Goal: Information Seeking & Learning: Learn about a topic

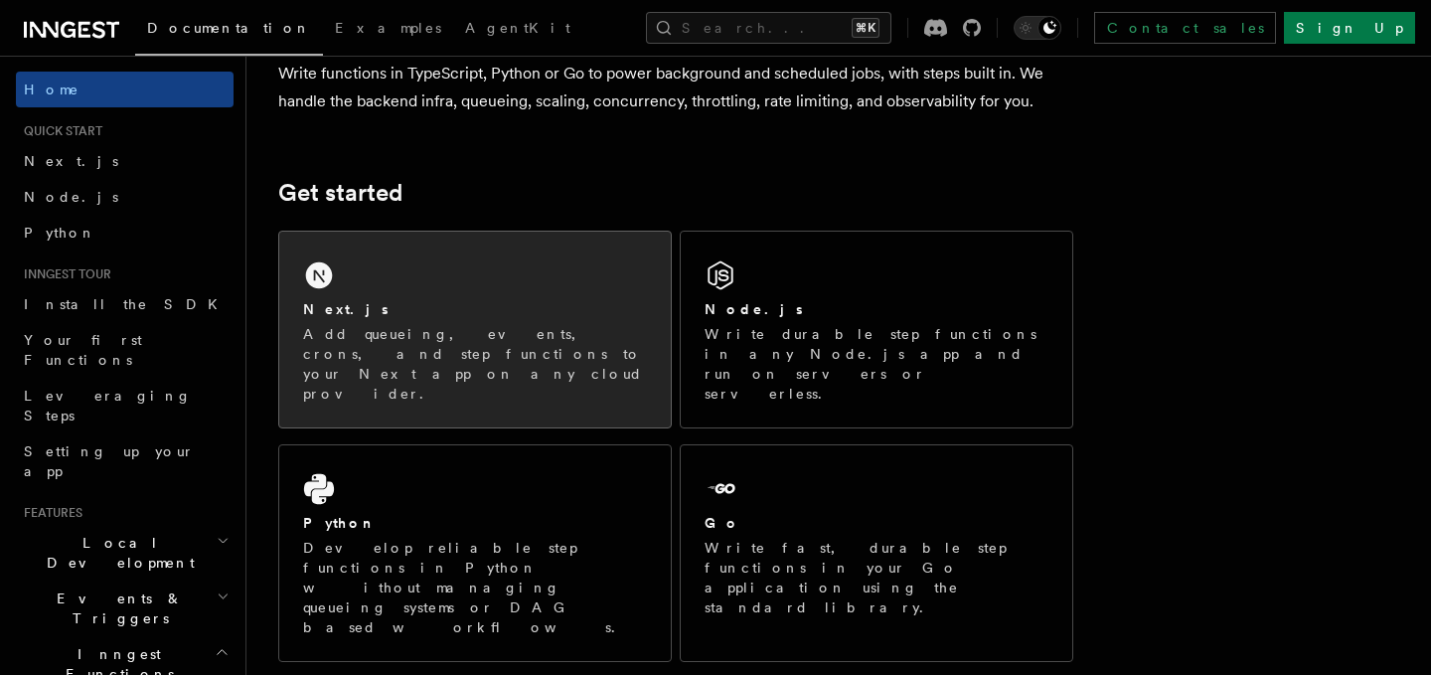
scroll to position [184, 0]
click at [439, 512] on div "Python Develop reliable step functions in Python without managing queueing syst…" at bounding box center [475, 574] width 344 height 124
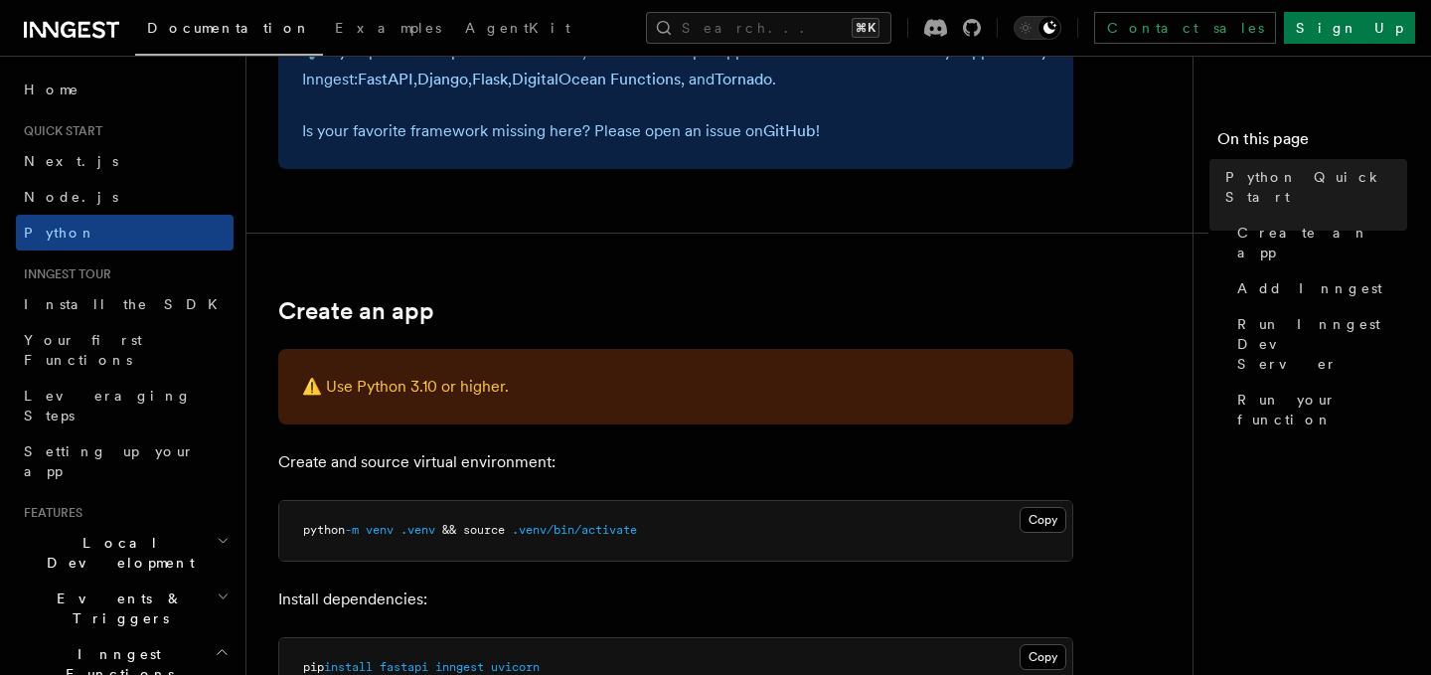
scroll to position [265, 0]
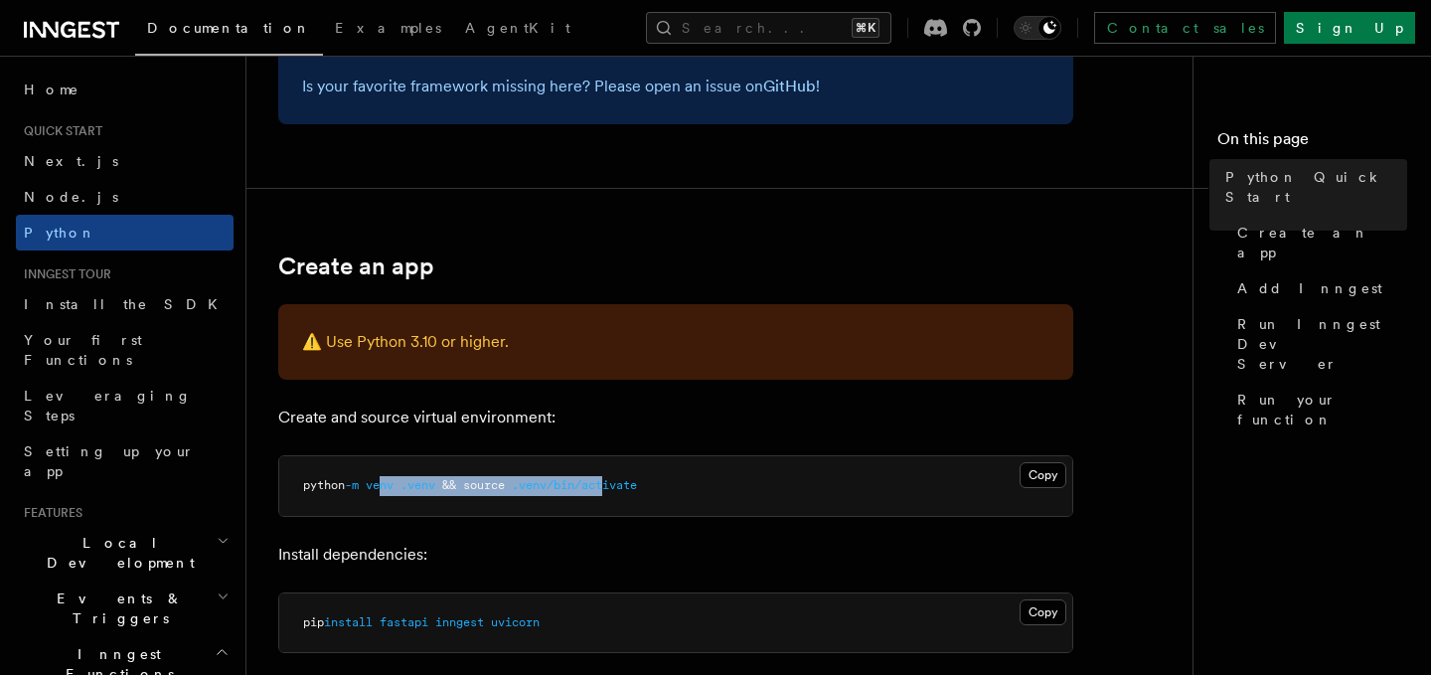
drag, startPoint x: 388, startPoint y: 489, endPoint x: 618, endPoint y: 476, distance: 229.9
click at [618, 476] on pre "python -m venv .venv && source .venv/bin/activate" at bounding box center [675, 486] width 793 height 60
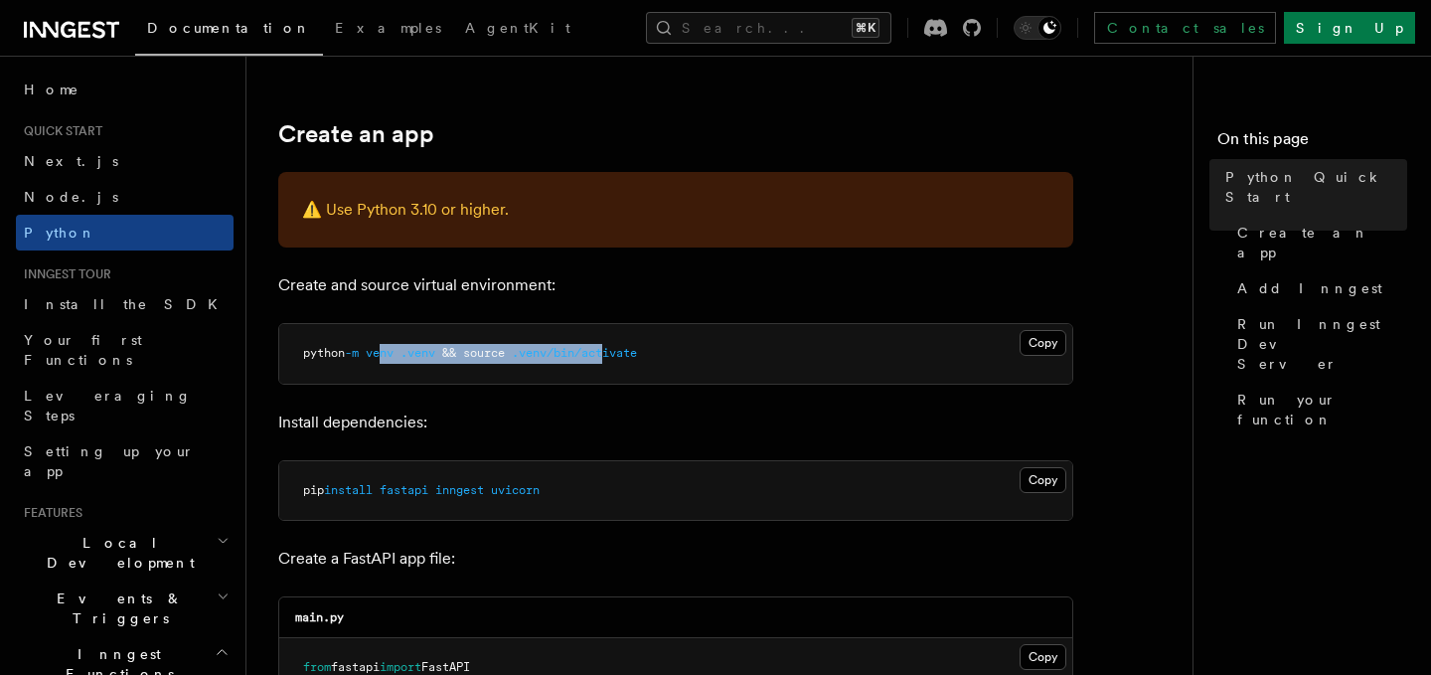
scroll to position [399, 0]
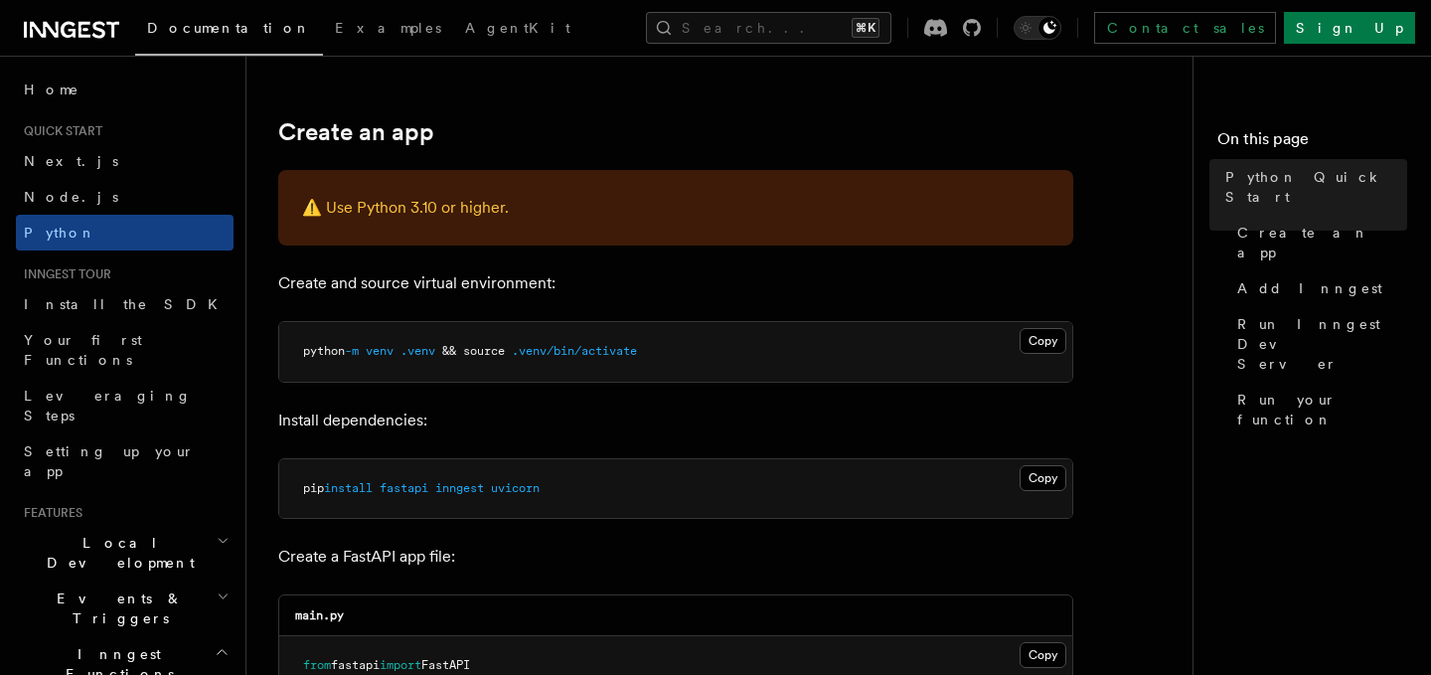
click at [488, 499] on pre "pip install fastapi inngest uvicorn" at bounding box center [675, 489] width 793 height 60
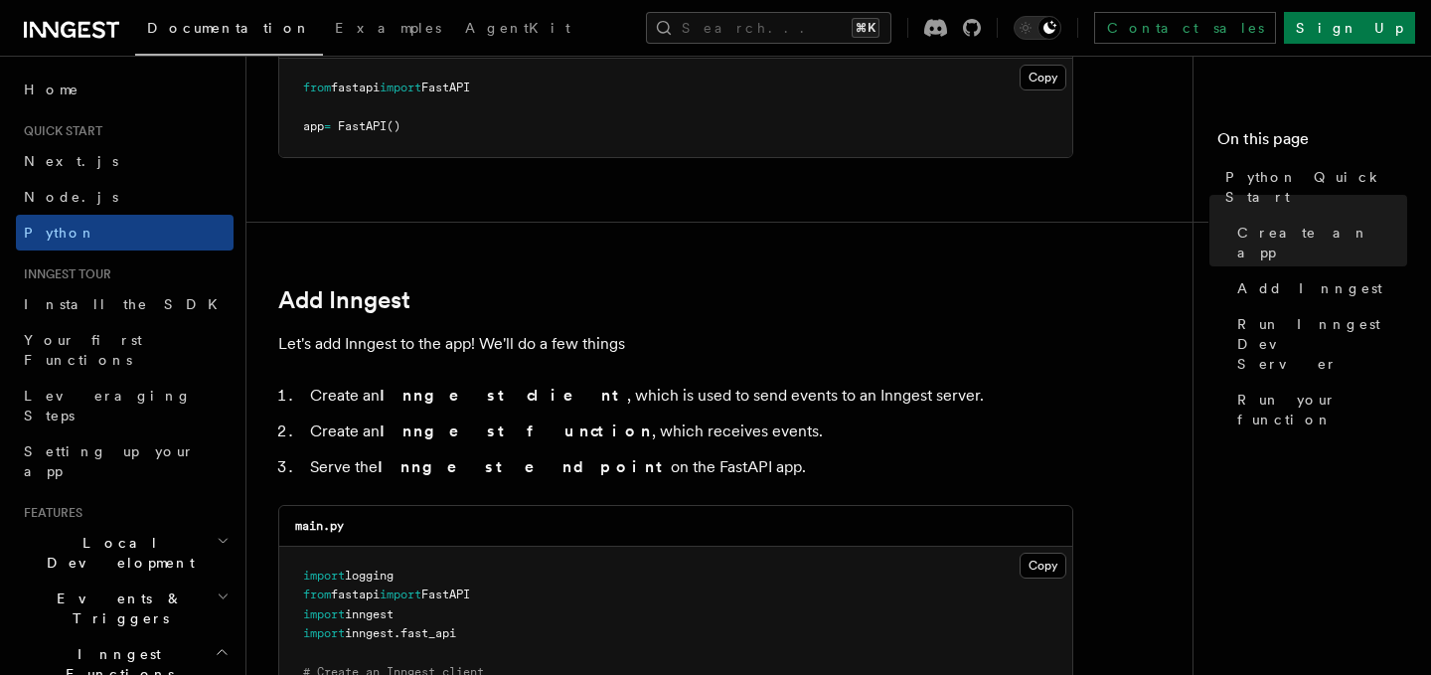
scroll to position [978, 0]
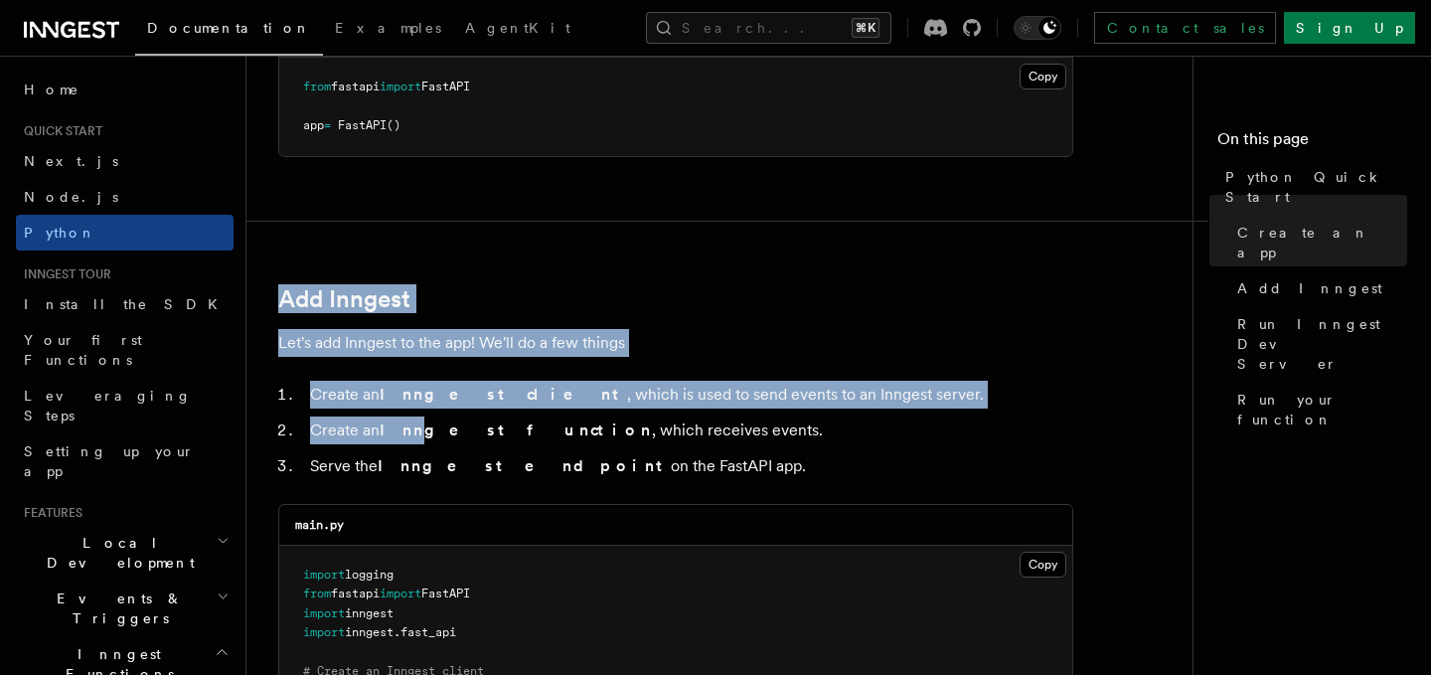
drag, startPoint x: 405, startPoint y: 253, endPoint x: 411, endPoint y: 438, distance: 184.9
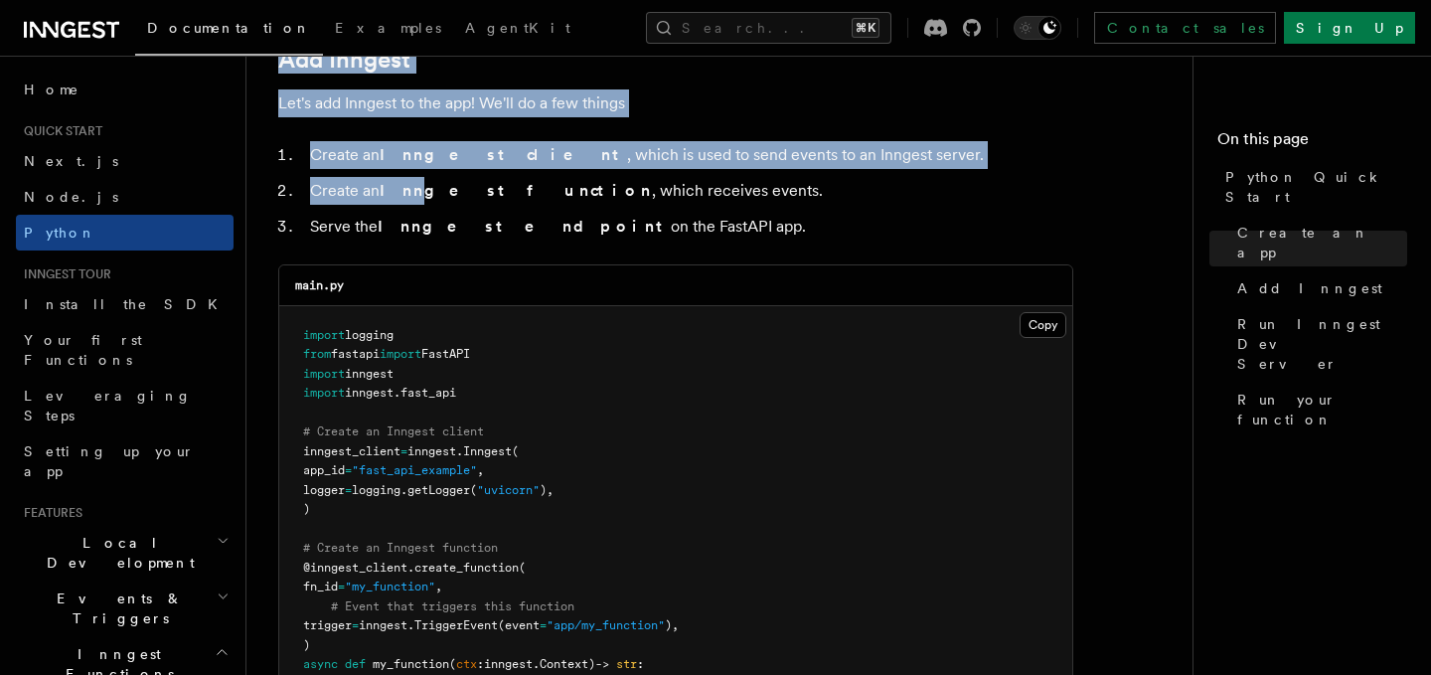
scroll to position [1220, 0]
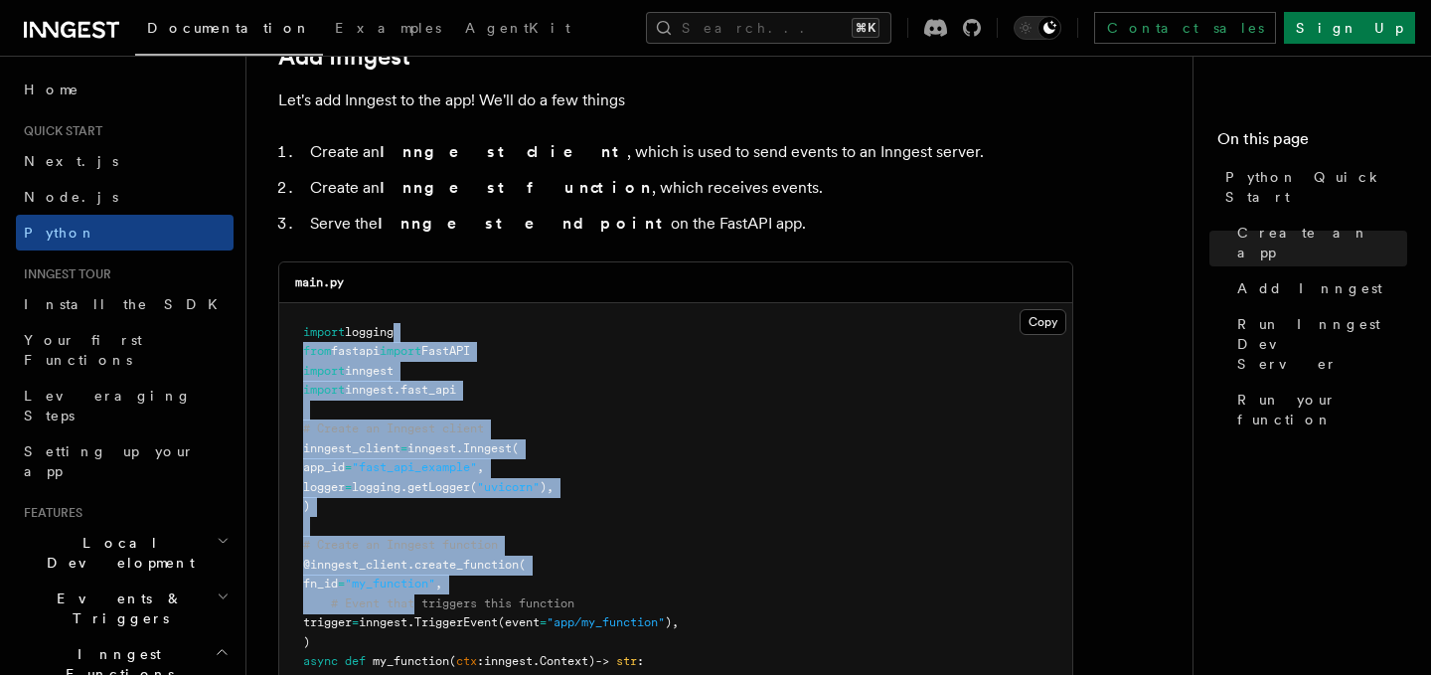
drag, startPoint x: 421, startPoint y: 335, endPoint x: 413, endPoint y: 603, distance: 268.4
click at [413, 604] on pre "import logging from fastapi import FastAPI import inngest import inngest . fast…" at bounding box center [675, 565] width 793 height 525
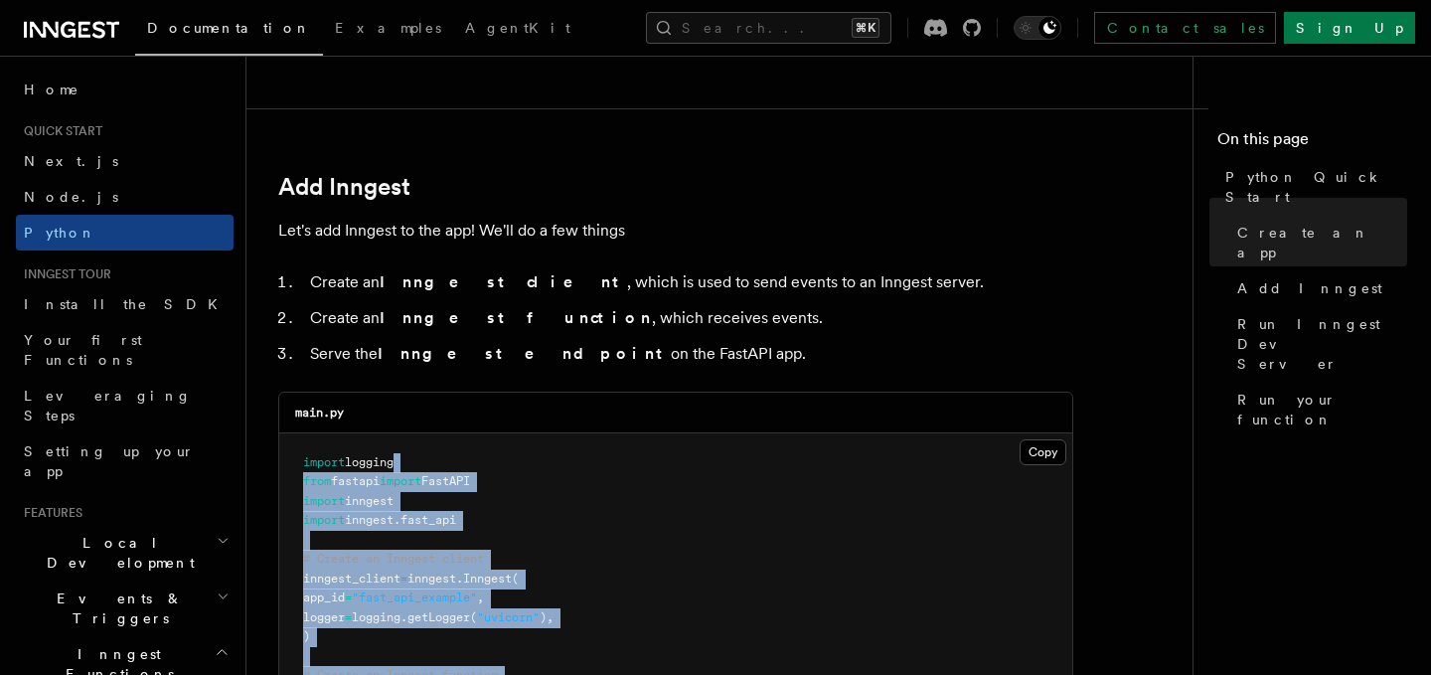
scroll to position [1087, 0]
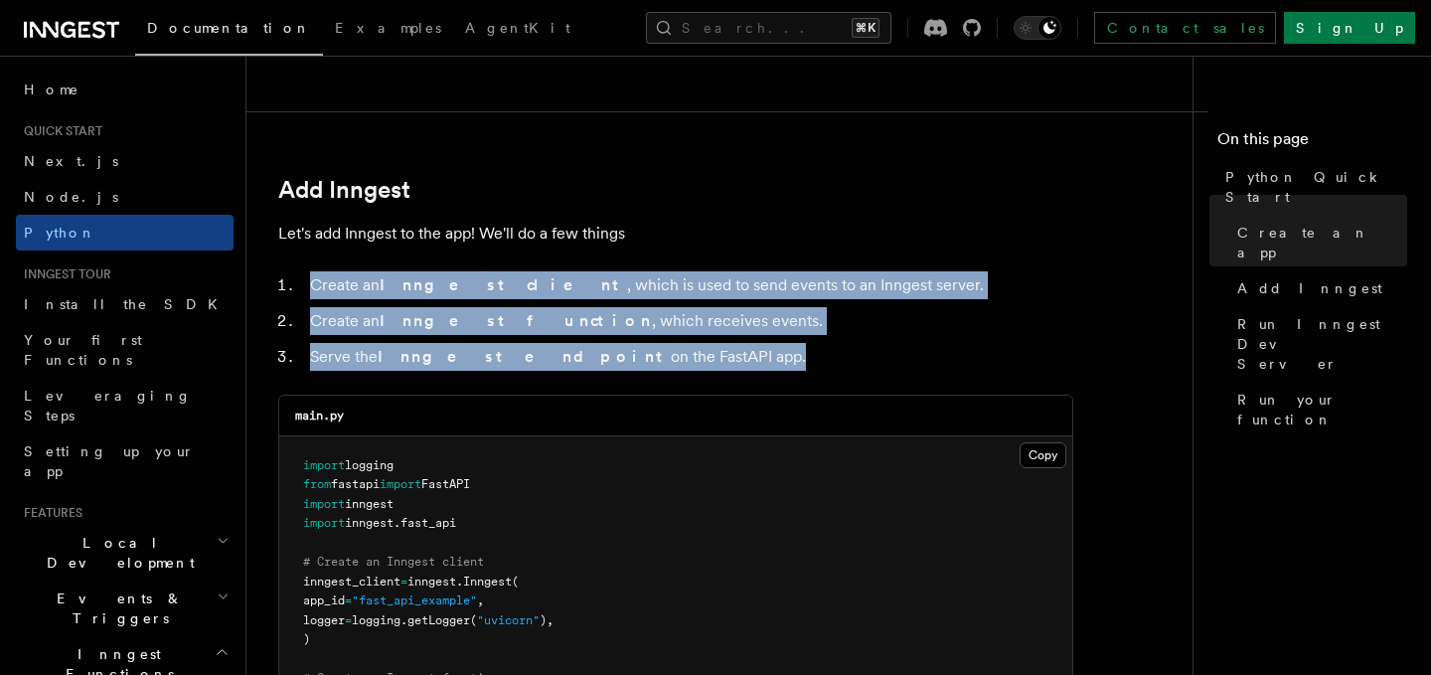
drag, startPoint x: 354, startPoint y: 268, endPoint x: 348, endPoint y: 379, distance: 110.4
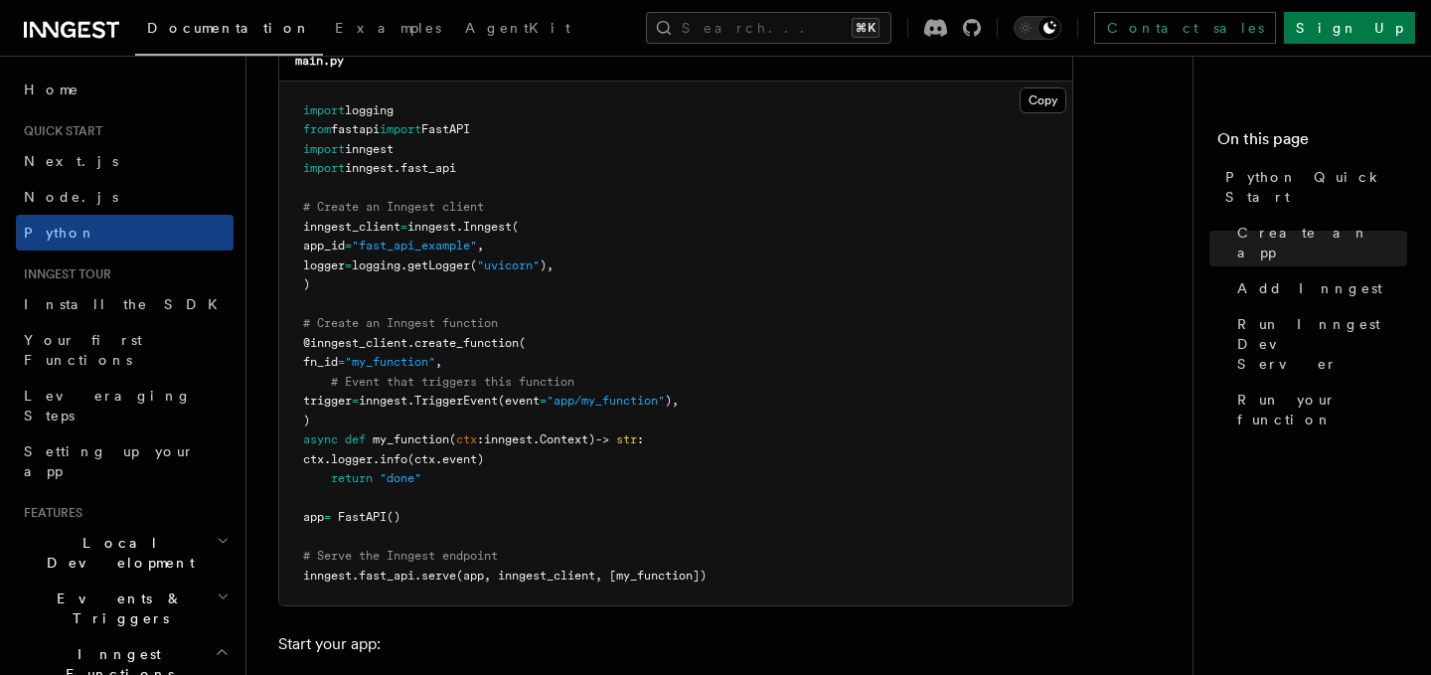
scroll to position [1437, 0]
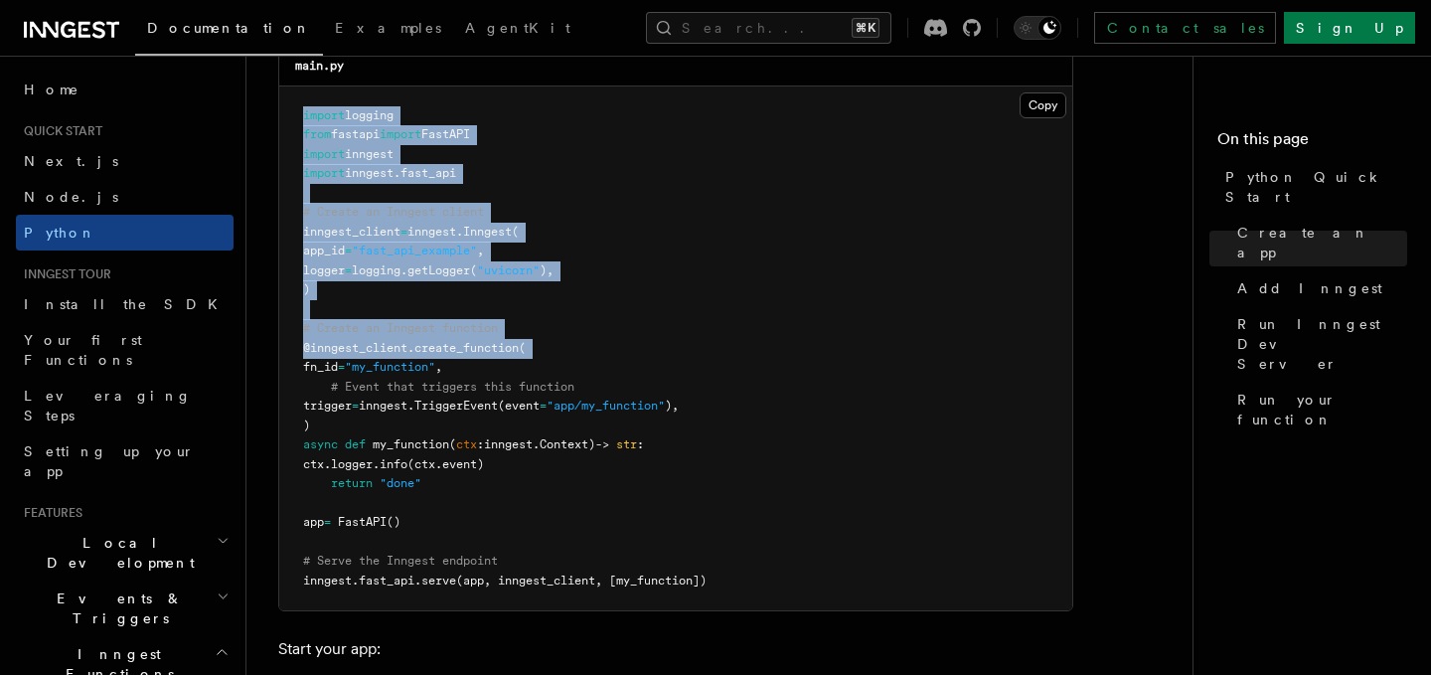
drag, startPoint x: 274, startPoint y: 114, endPoint x: 270, endPoint y: 365, distance: 250.4
click at [297, 301] on pre "import logging from fastapi import FastAPI import inngest import inngest . fast…" at bounding box center [675, 348] width 793 height 525
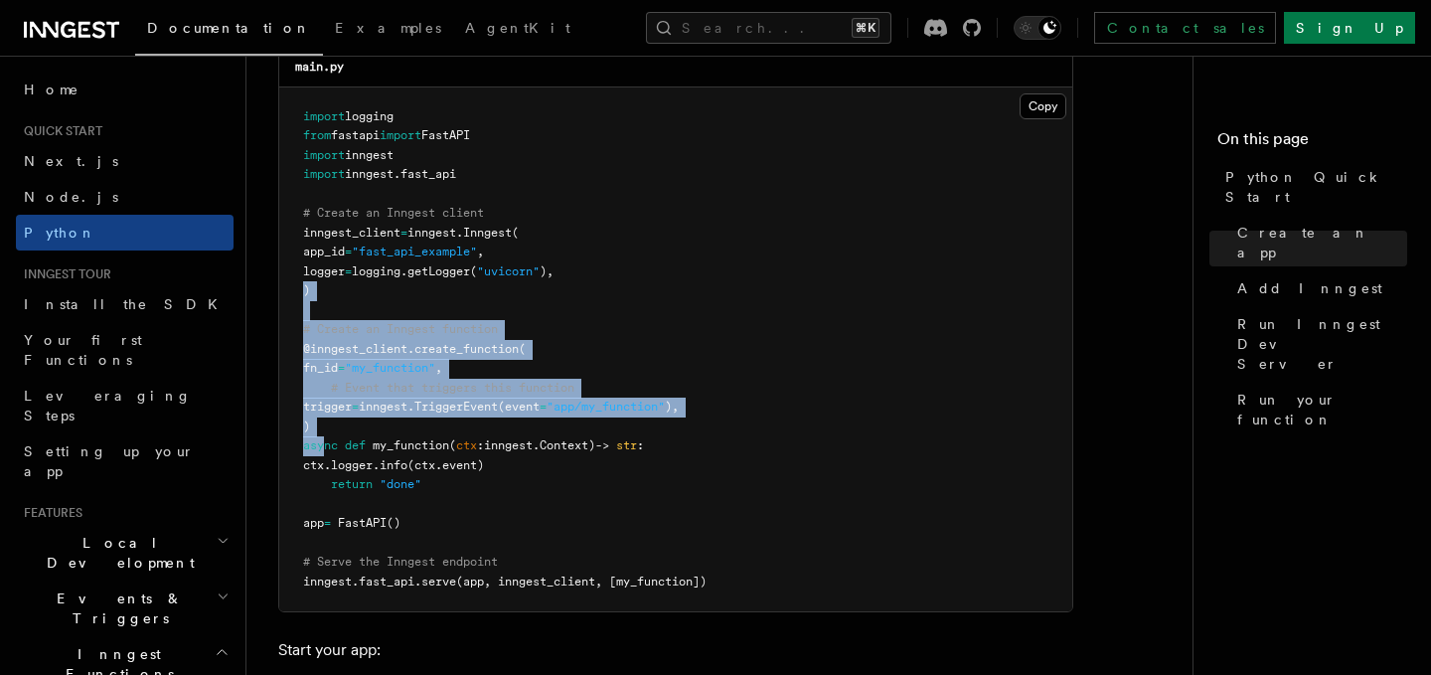
drag, startPoint x: 297, startPoint y: 296, endPoint x: 324, endPoint y: 437, distance: 143.6
click at [324, 437] on pre "import logging from fastapi import FastAPI import inngest import inngest . fast…" at bounding box center [675, 349] width 793 height 525
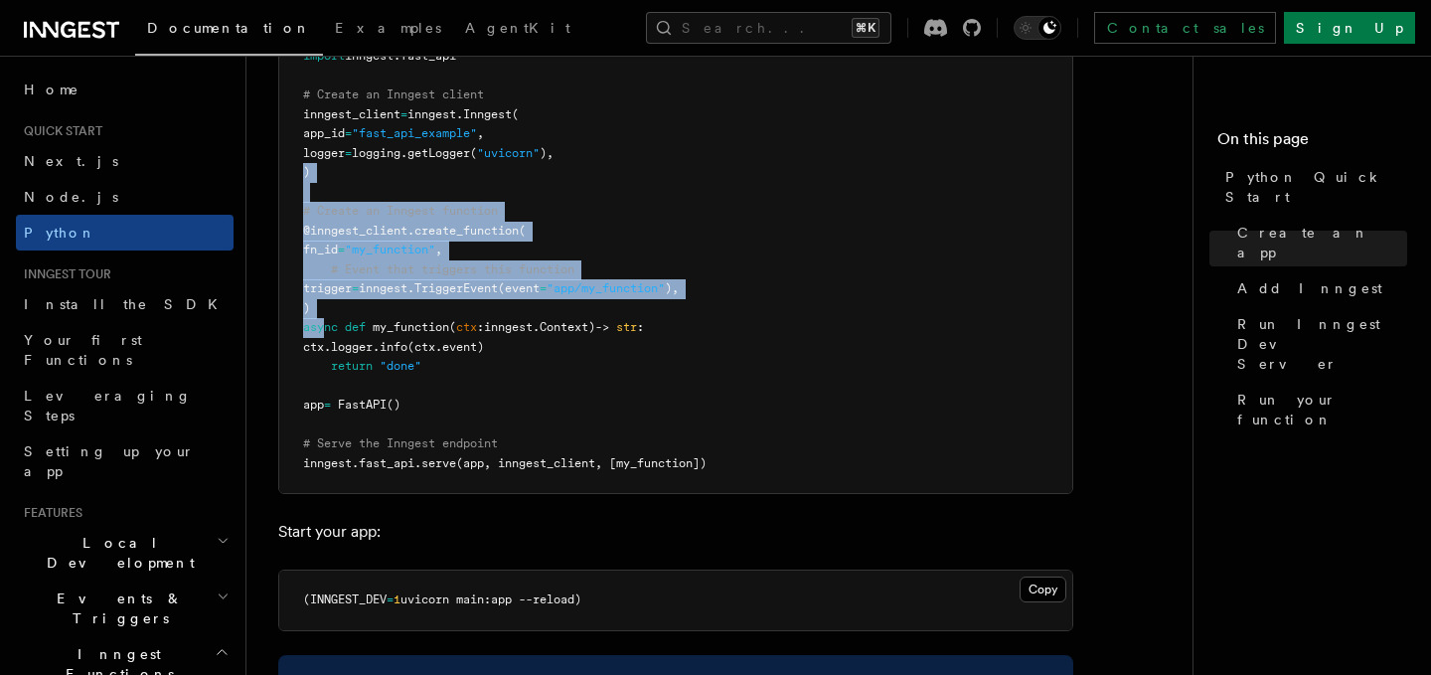
scroll to position [1558, 0]
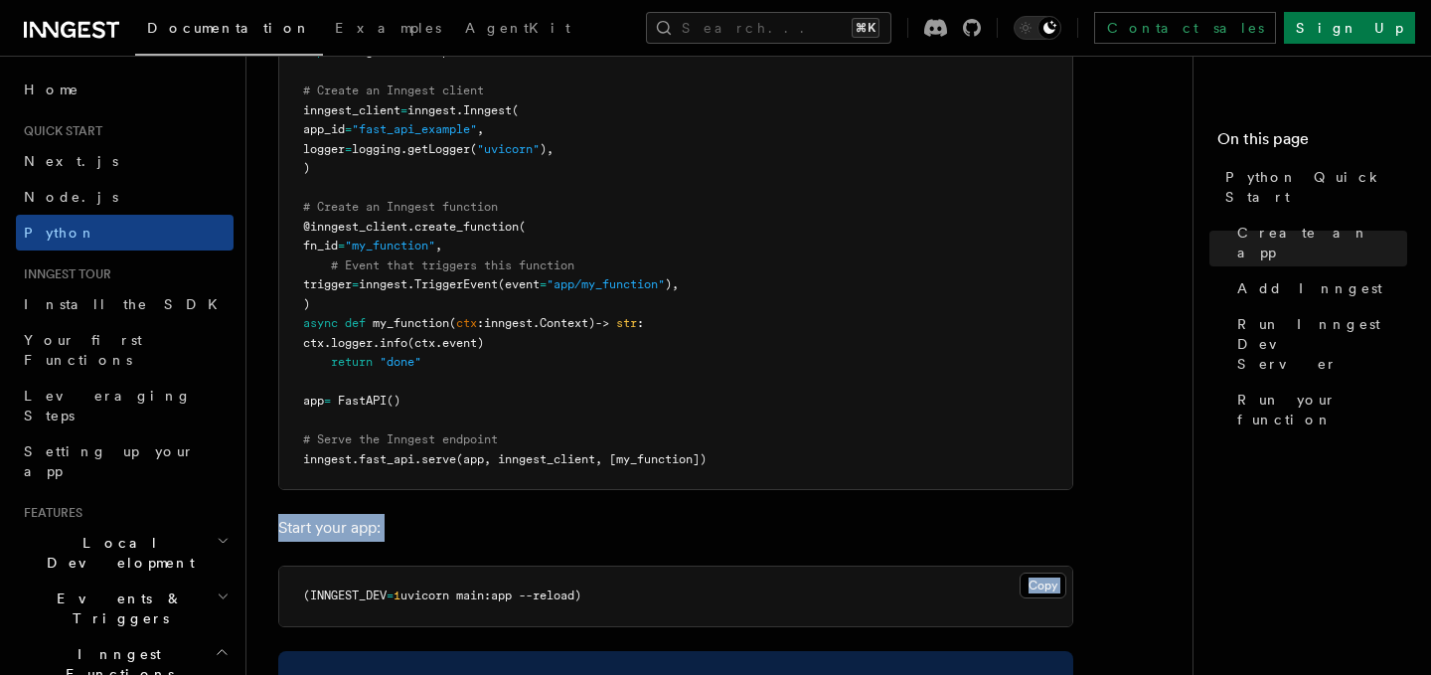
drag, startPoint x: 285, startPoint y: 499, endPoint x: 285, endPoint y: 603, distance: 104.3
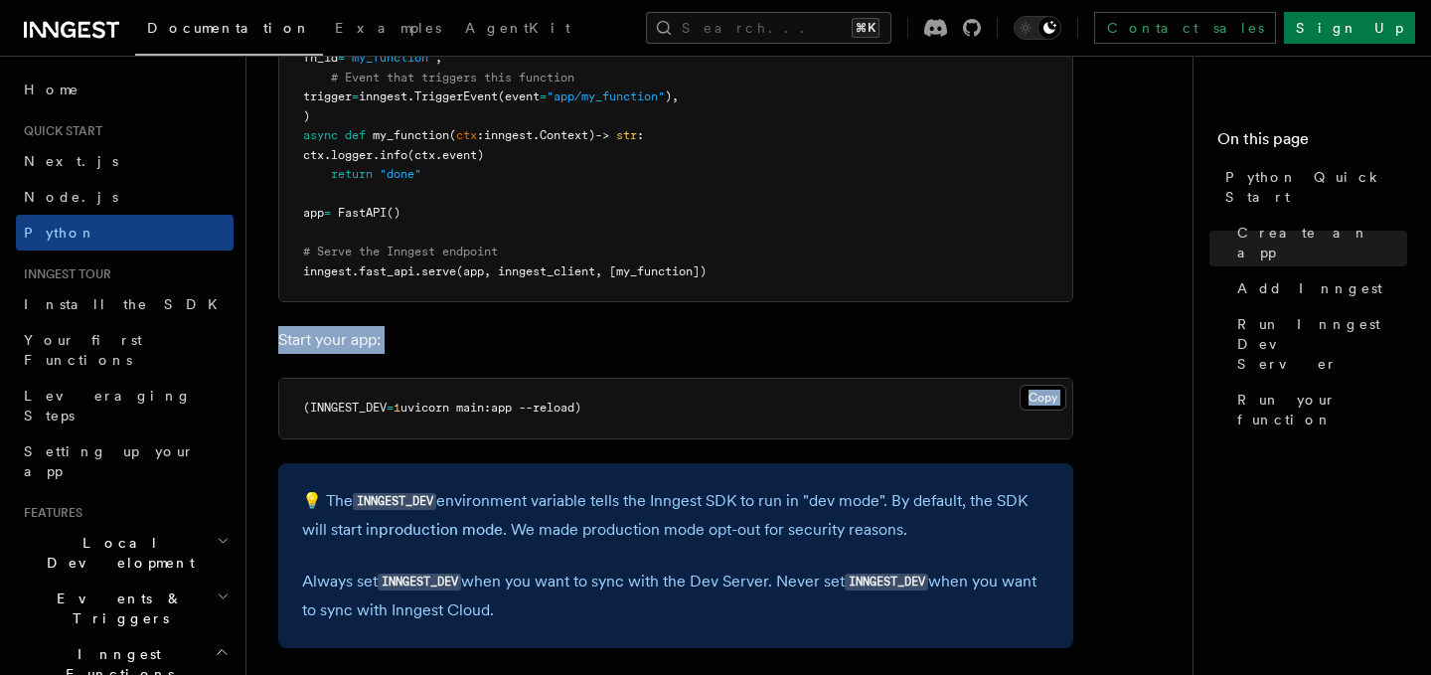
scroll to position [1788, 0]
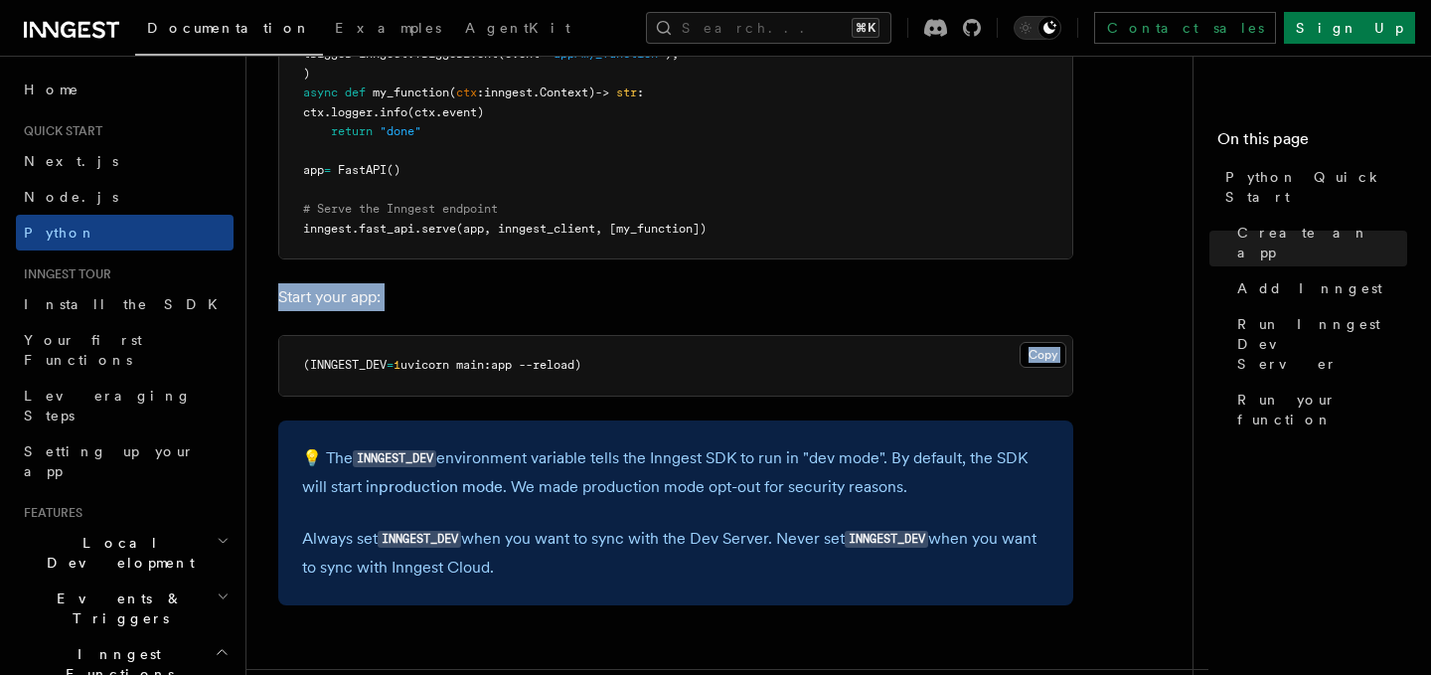
drag, startPoint x: 287, startPoint y: 429, endPoint x: 294, endPoint y: 597, distance: 168.0
click at [296, 598] on div "💡 The INNGEST_DEV environment variable tells the Inngest SDK to run in "dev mod…" at bounding box center [675, 512] width 795 height 185
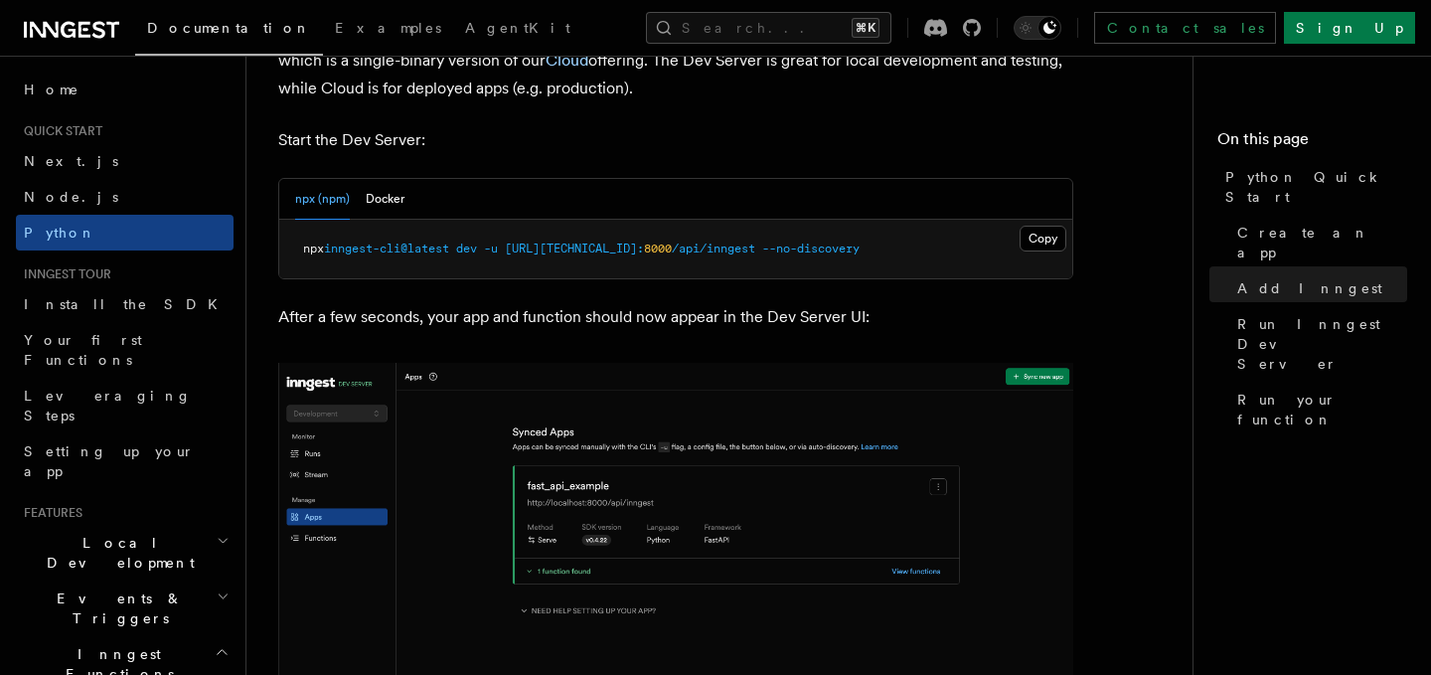
scroll to position [2556, 0]
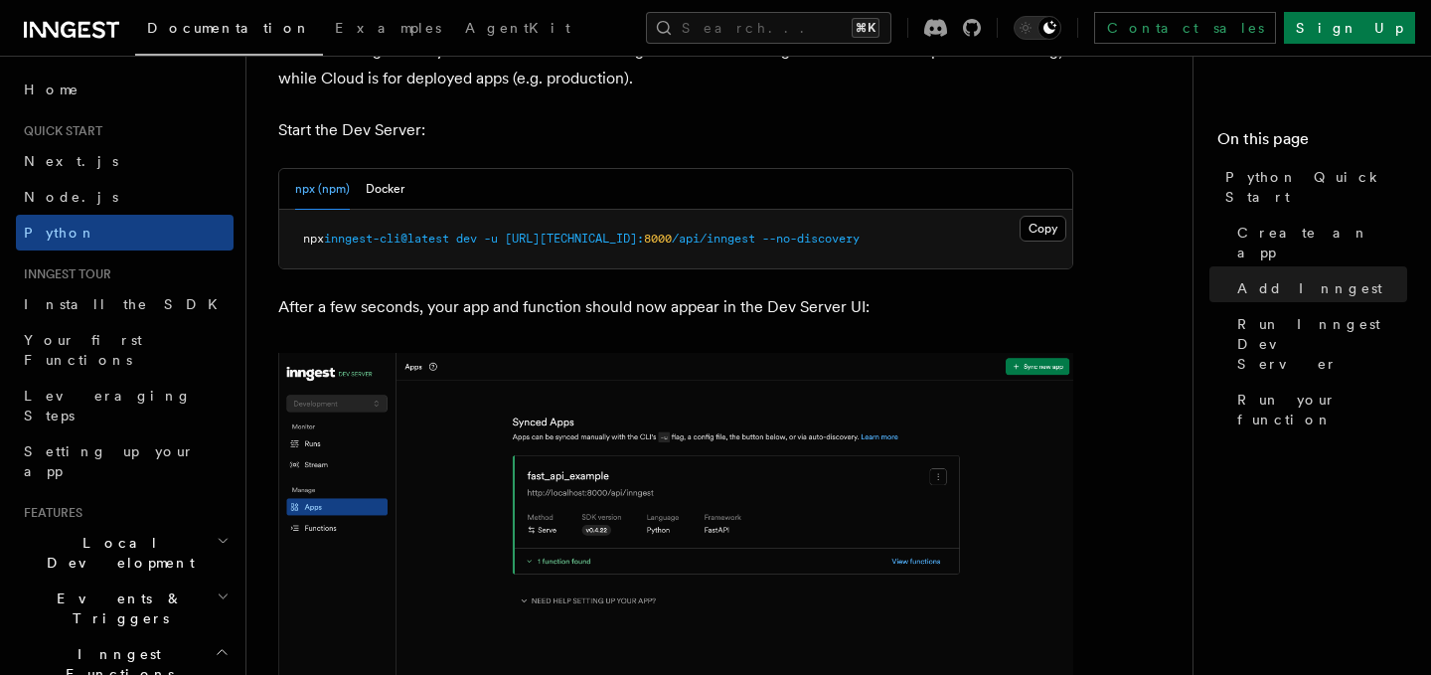
click at [459, 315] on p "After a few seconds, your app and function should now appear in the Dev Server …" at bounding box center [675, 307] width 795 height 28
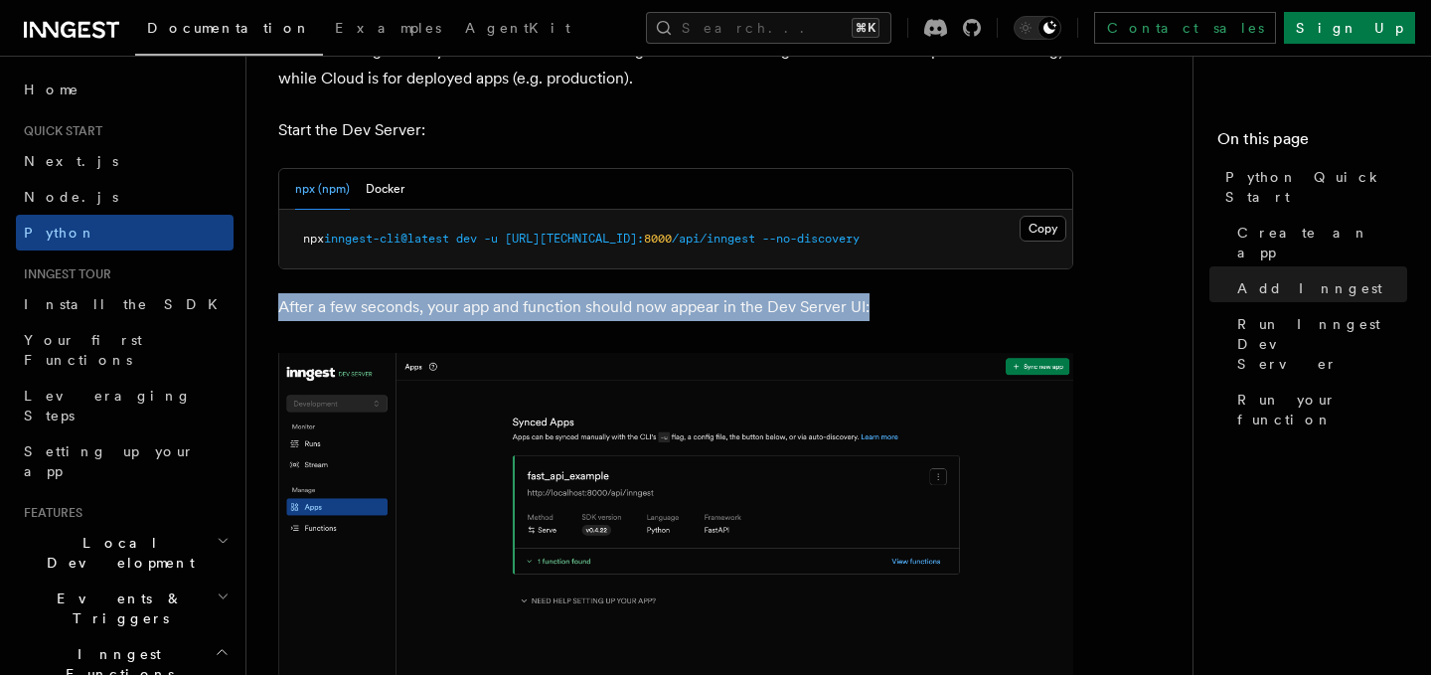
click at [459, 315] on p "After a few seconds, your app and function should now appear in the Dev Server …" at bounding box center [675, 307] width 795 height 28
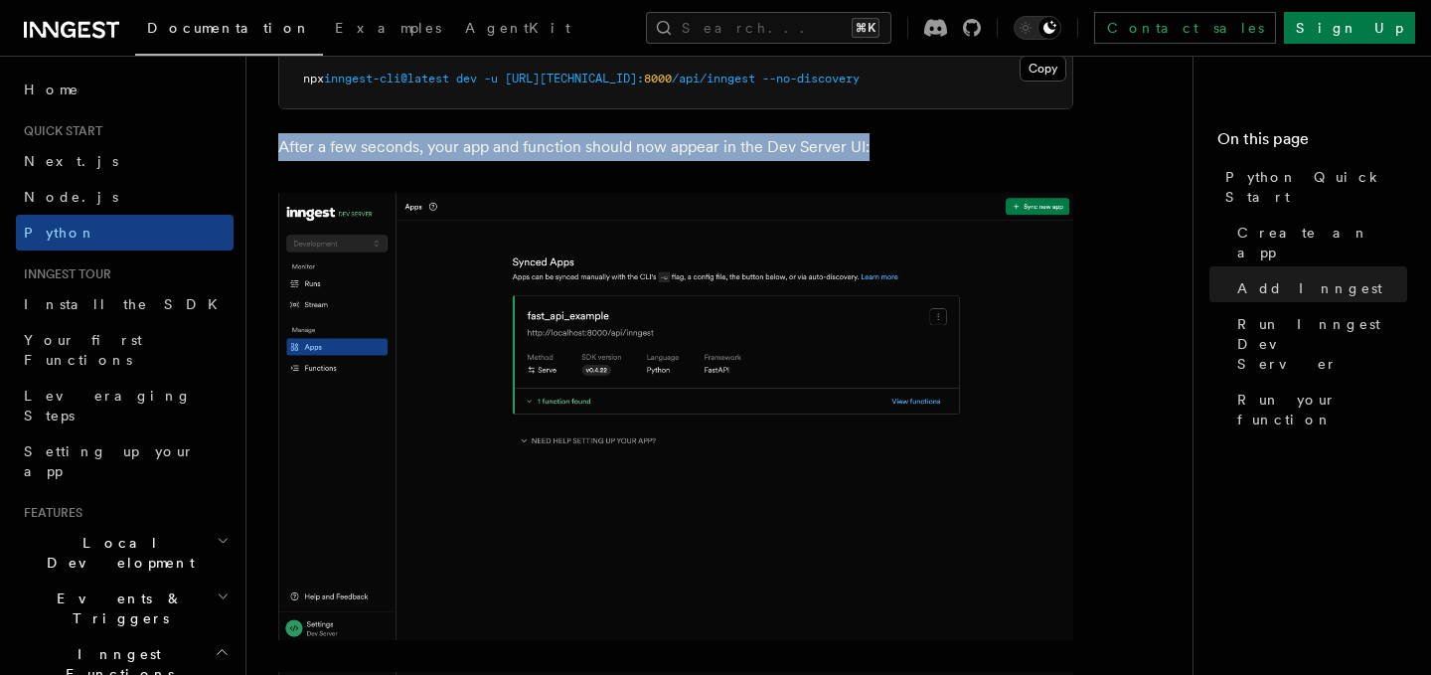
scroll to position [3070, 0]
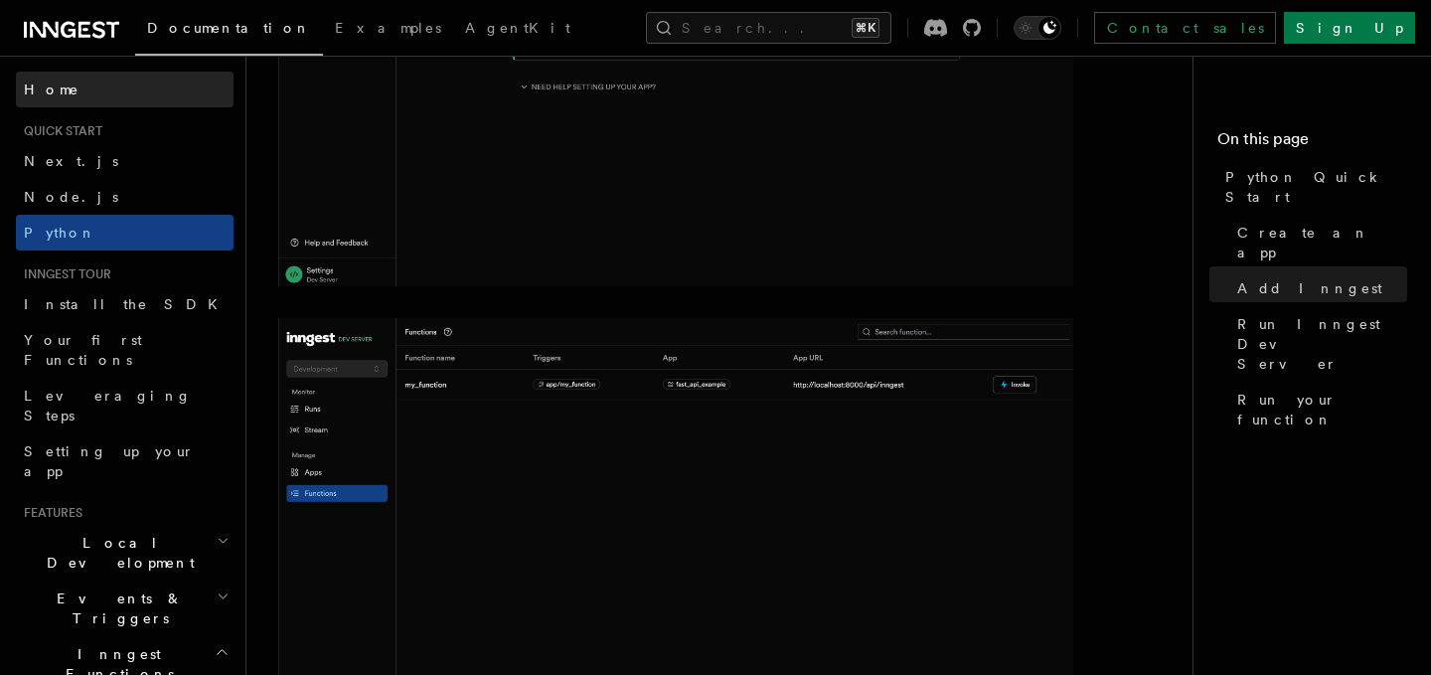
click at [124, 75] on link "Home" at bounding box center [125, 90] width 218 height 36
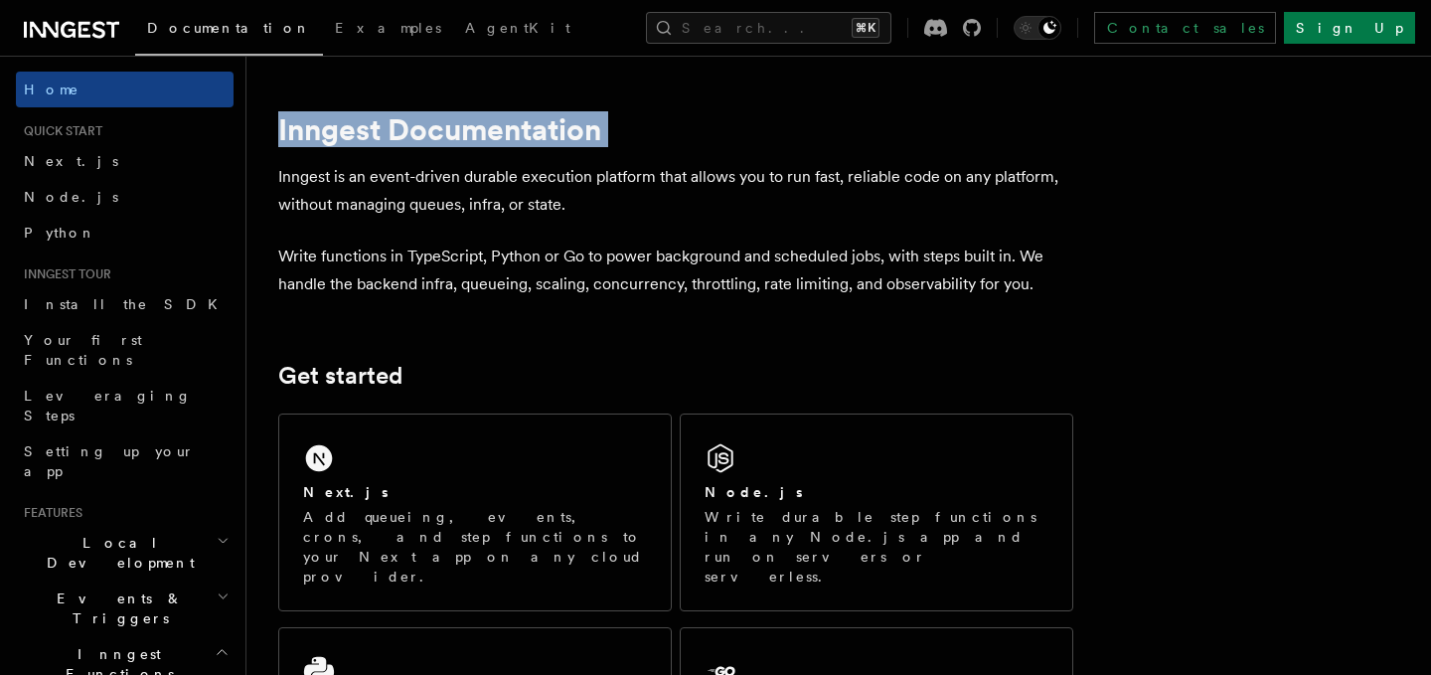
drag, startPoint x: 275, startPoint y: 137, endPoint x: 549, endPoint y: 129, distance: 274.3
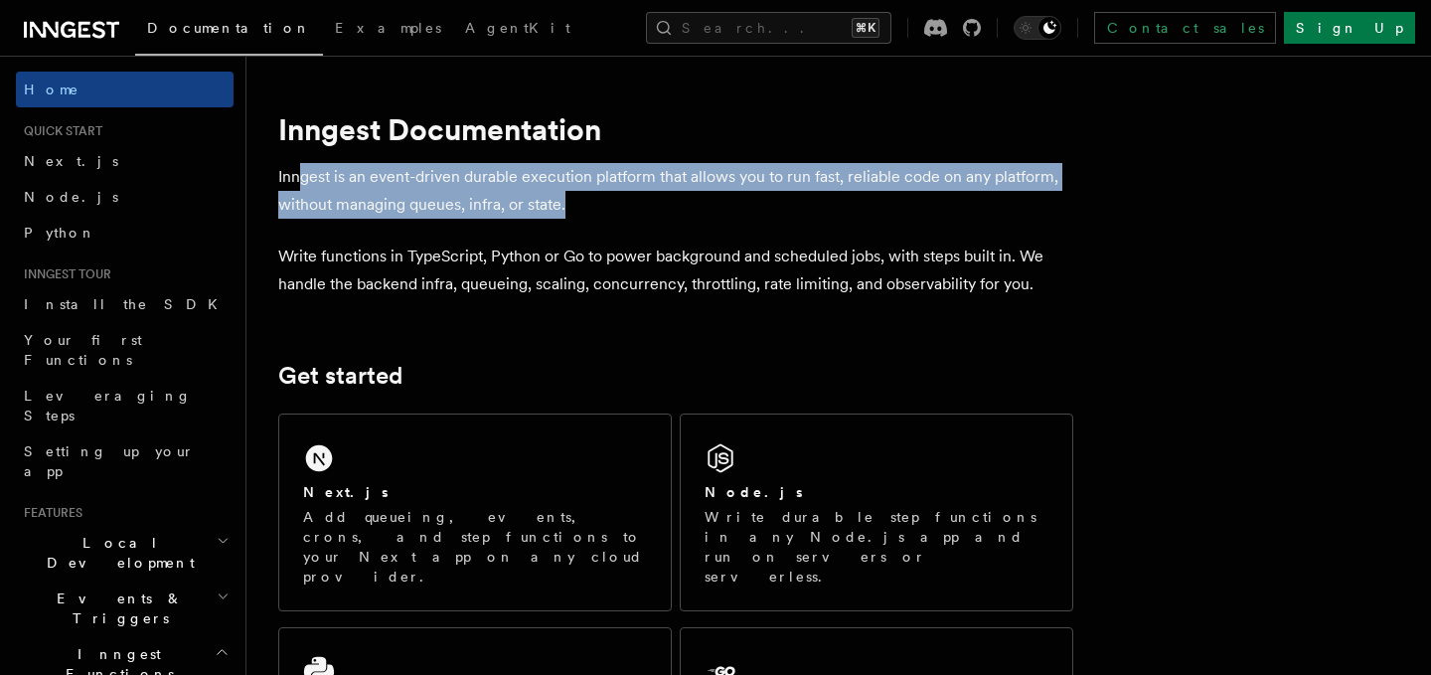
drag, startPoint x: 300, startPoint y: 178, endPoint x: 691, endPoint y: 197, distance: 391.9
click at [691, 197] on p "Inngest is an event-driven durable execution platform that allows you to run fa…" at bounding box center [675, 191] width 795 height 56
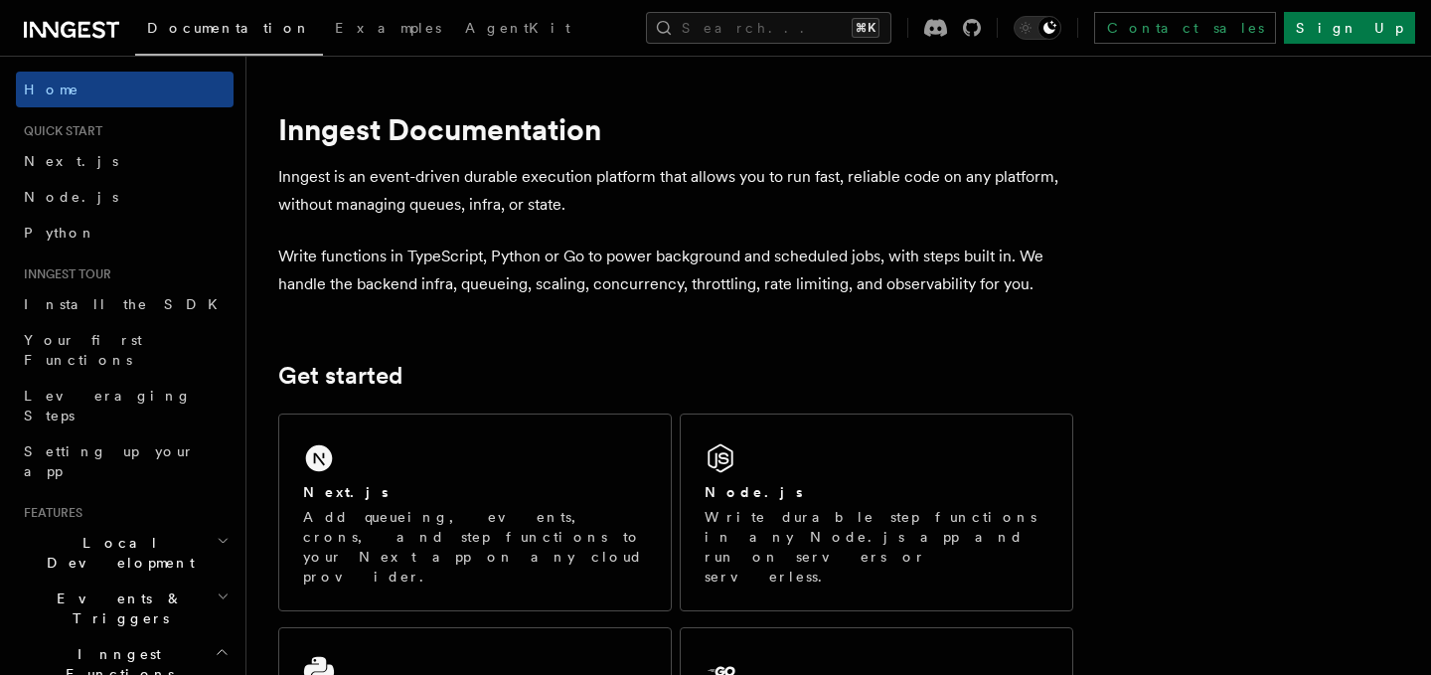
click at [691, 197] on p "Inngest is an event-driven durable execution platform that allows you to run fa…" at bounding box center [675, 191] width 795 height 56
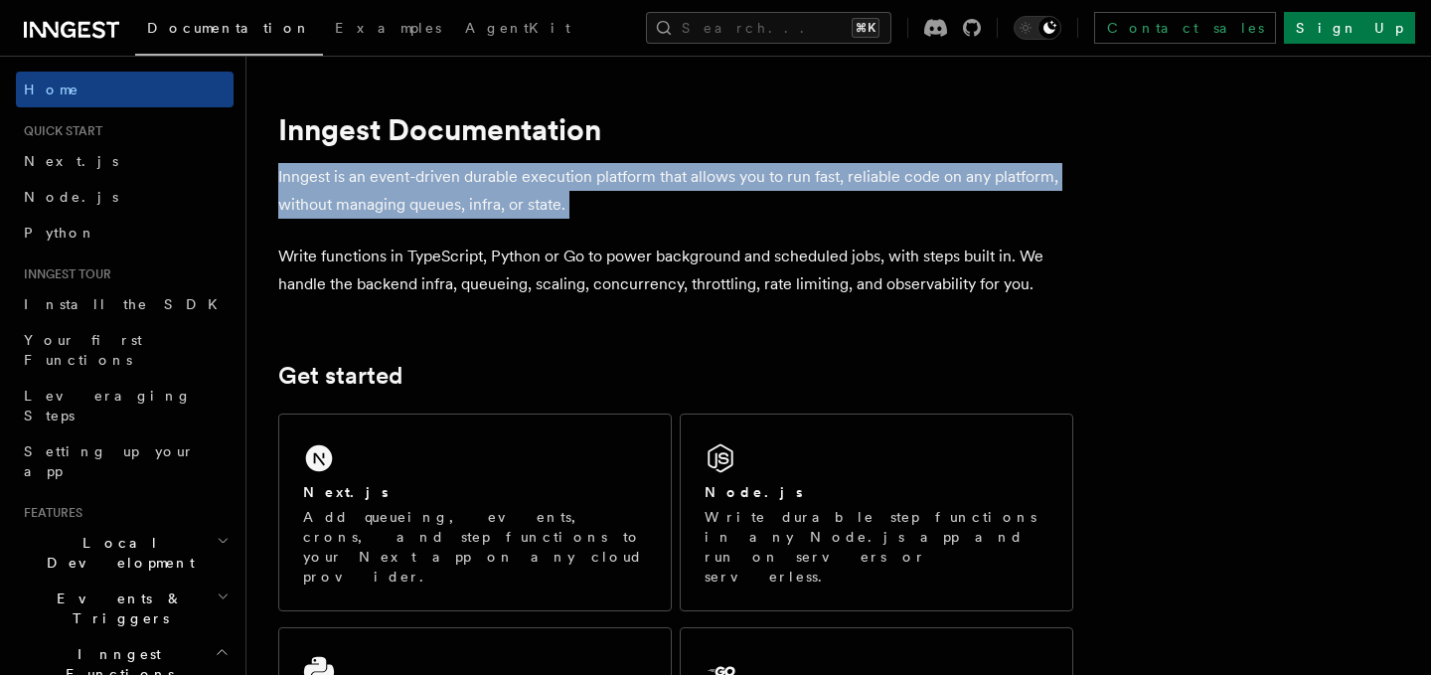
click at [691, 197] on p "Inngest is an event-driven durable execution platform that allows you to run fa…" at bounding box center [675, 191] width 795 height 56
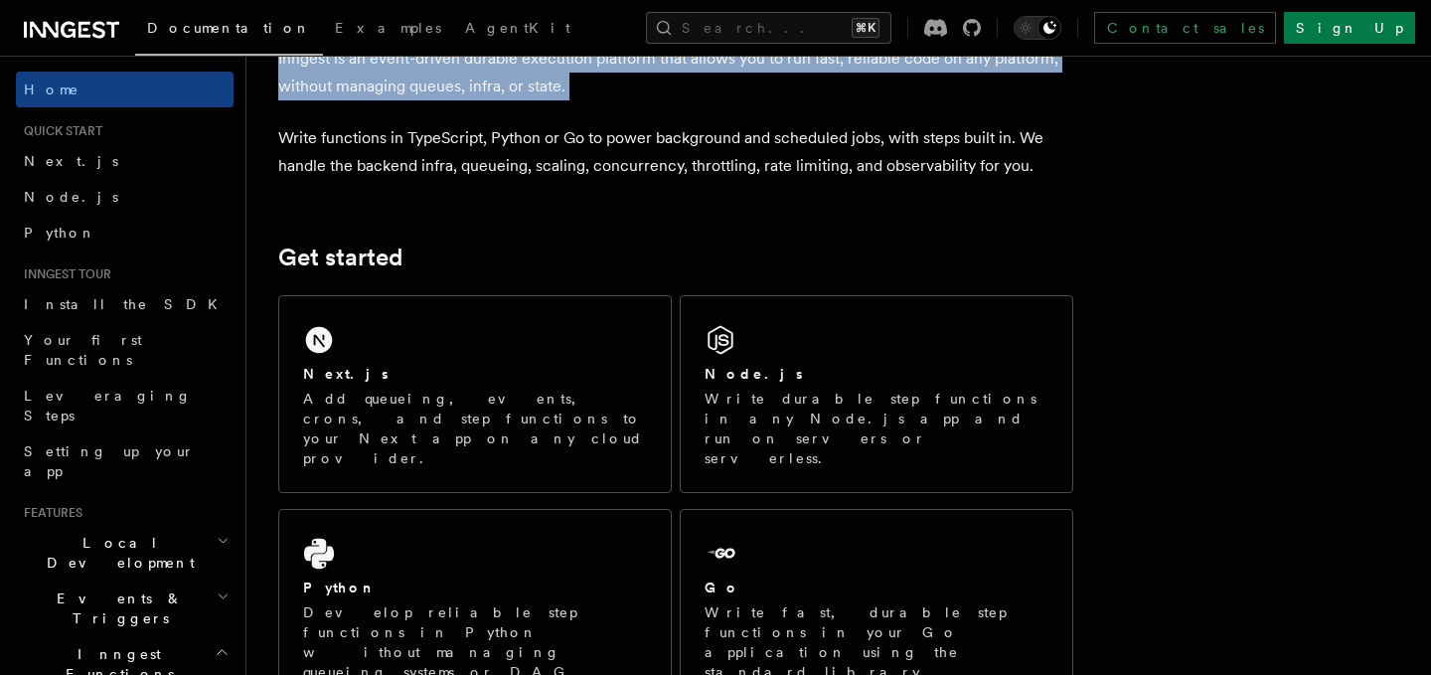
scroll to position [140, 0]
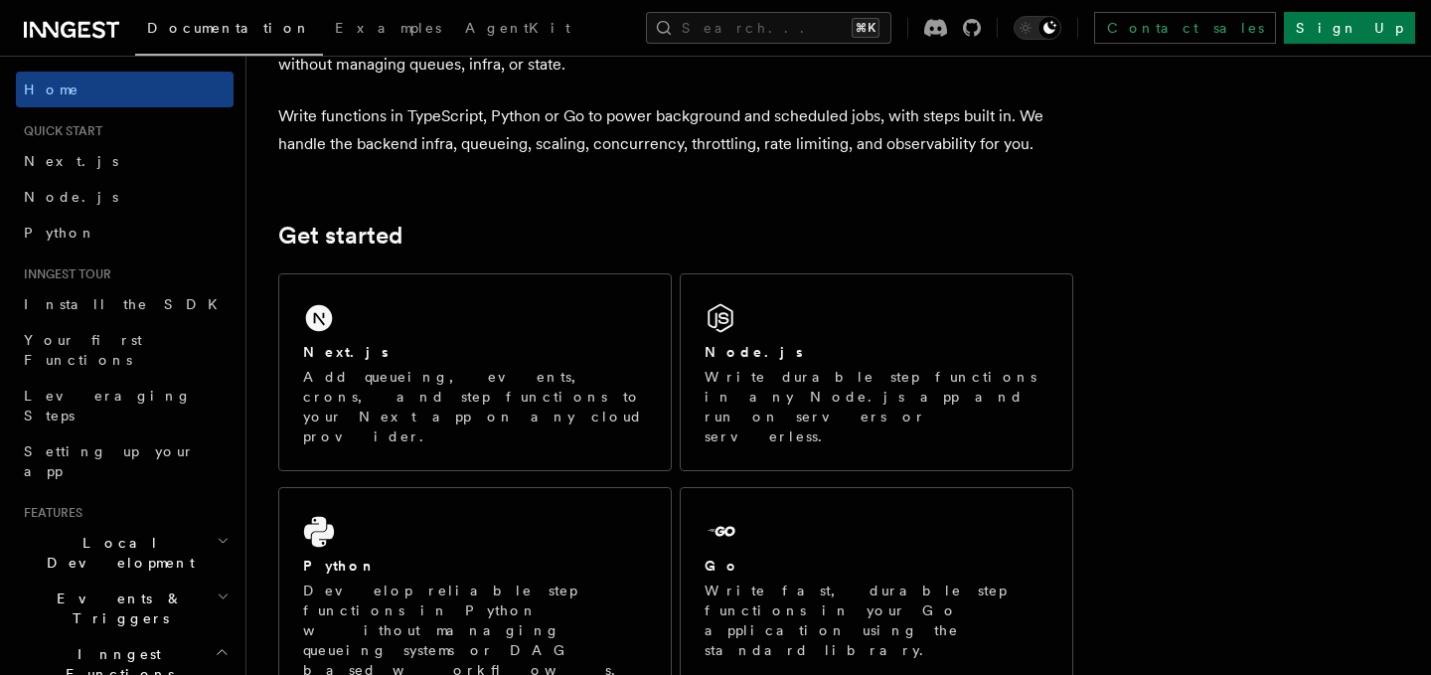
click at [759, 134] on p "Write functions in TypeScript, Python or Go to power background and scheduled j…" at bounding box center [675, 130] width 795 height 56
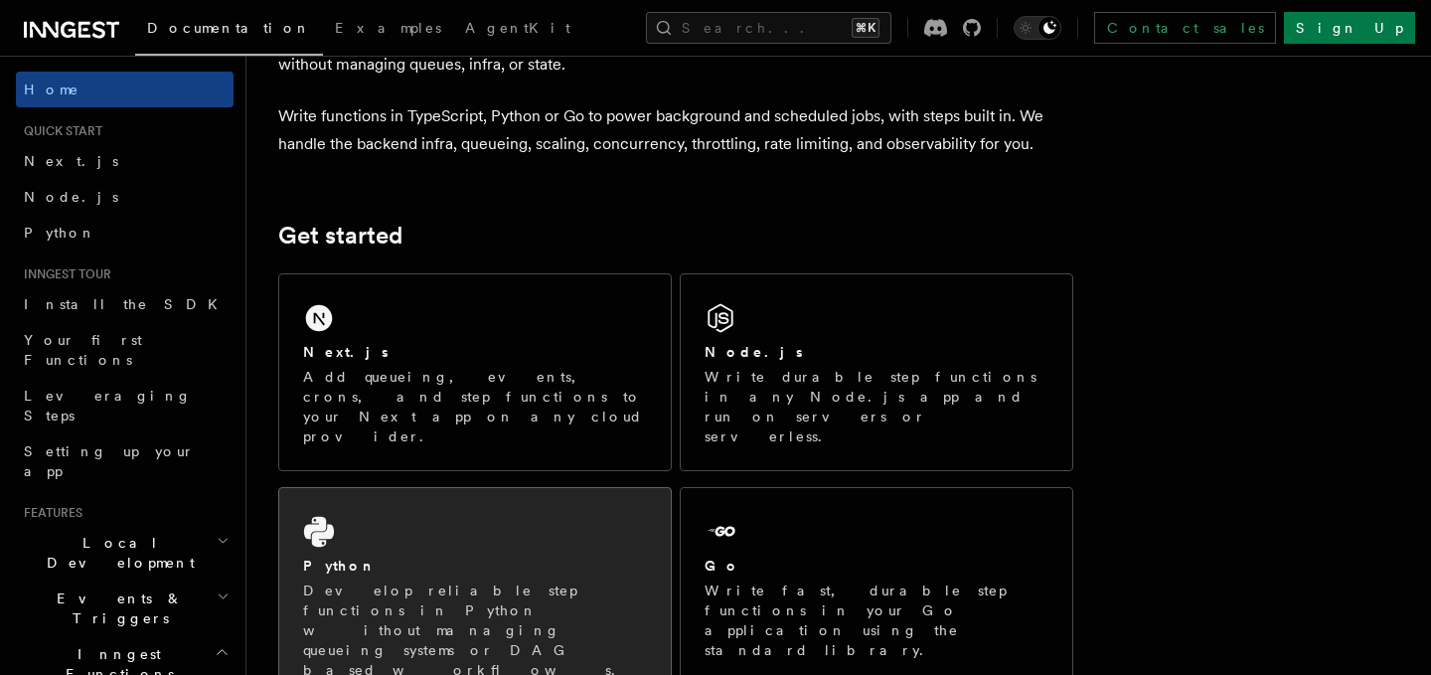
click at [514, 505] on div "Python Develop reliable step functions in Python without managing queueing syst…" at bounding box center [474, 596] width 391 height 216
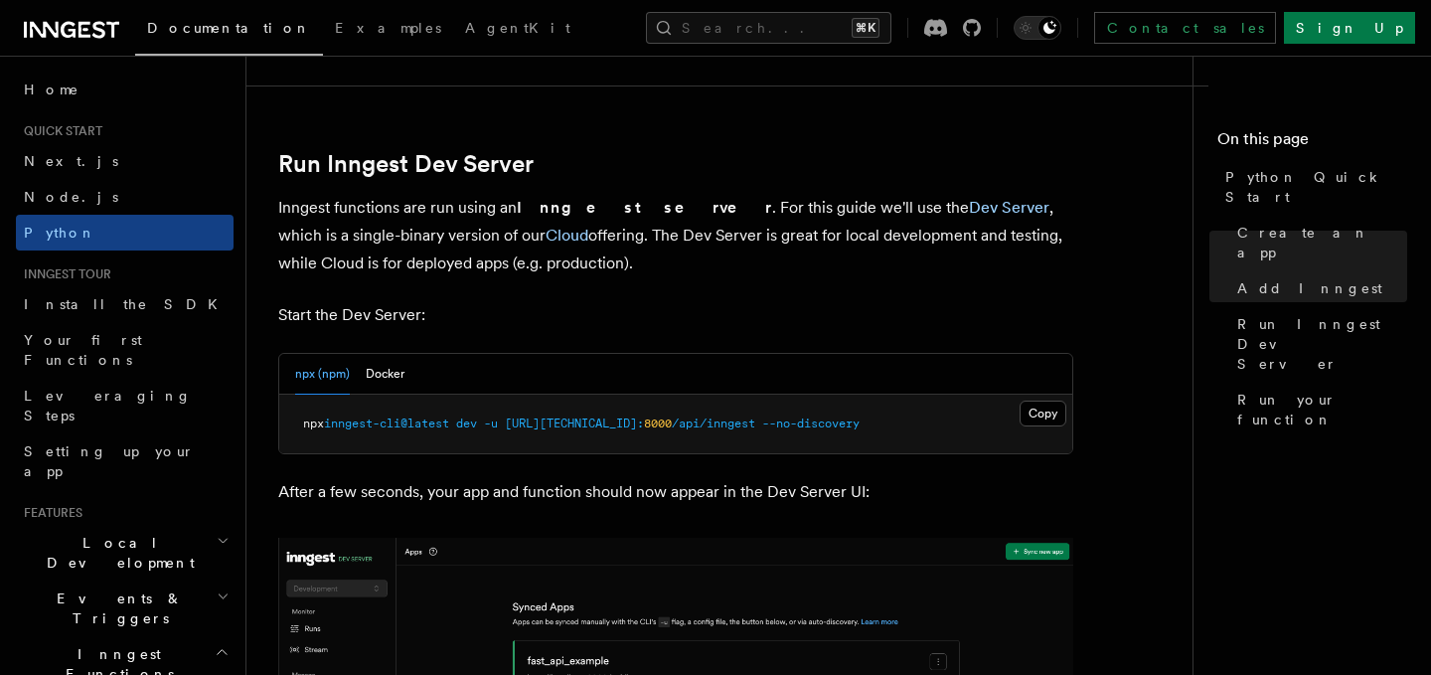
scroll to position [2373, 0]
click at [383, 378] on button "Docker" at bounding box center [385, 373] width 39 height 41
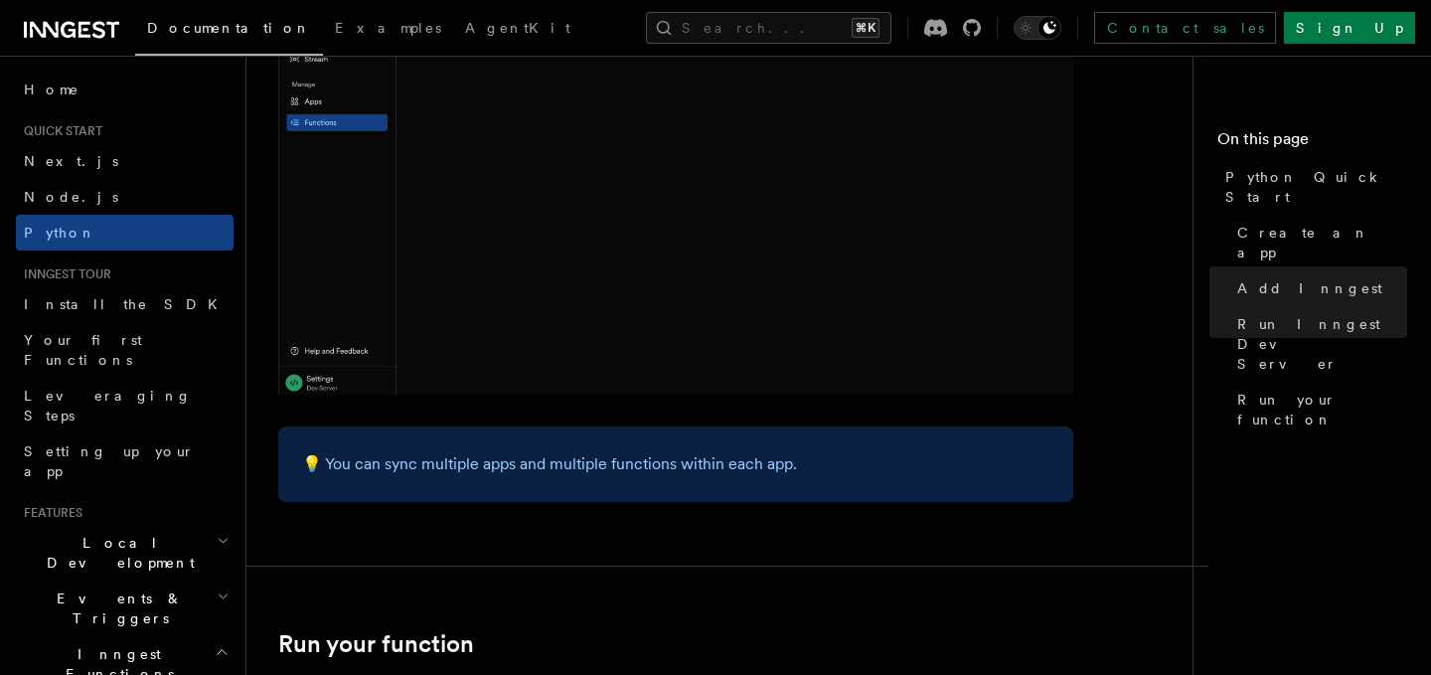
scroll to position [3463, 0]
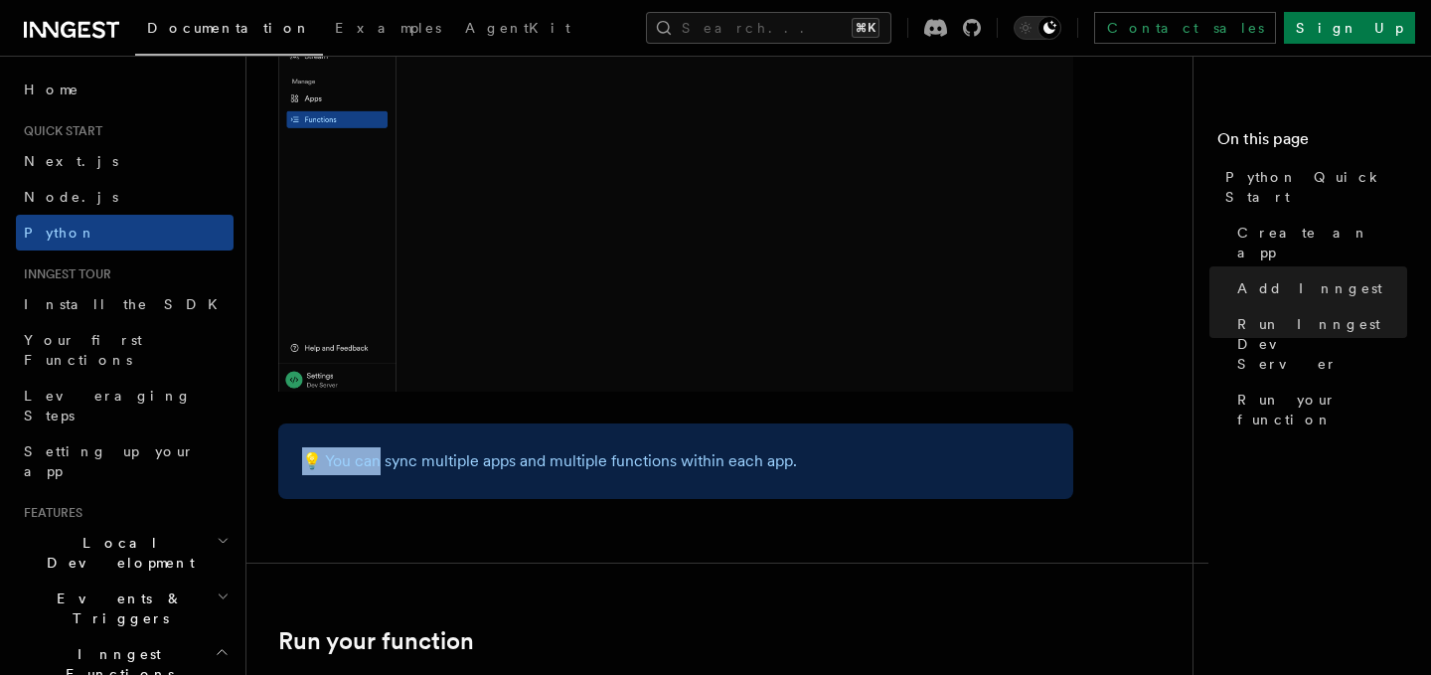
drag, startPoint x: 377, startPoint y: 456, endPoint x: 564, endPoint y: 438, distance: 188.6
click at [564, 438] on div "💡 You can sync multiple apps and multiple functions within each app." at bounding box center [675, 461] width 795 height 76
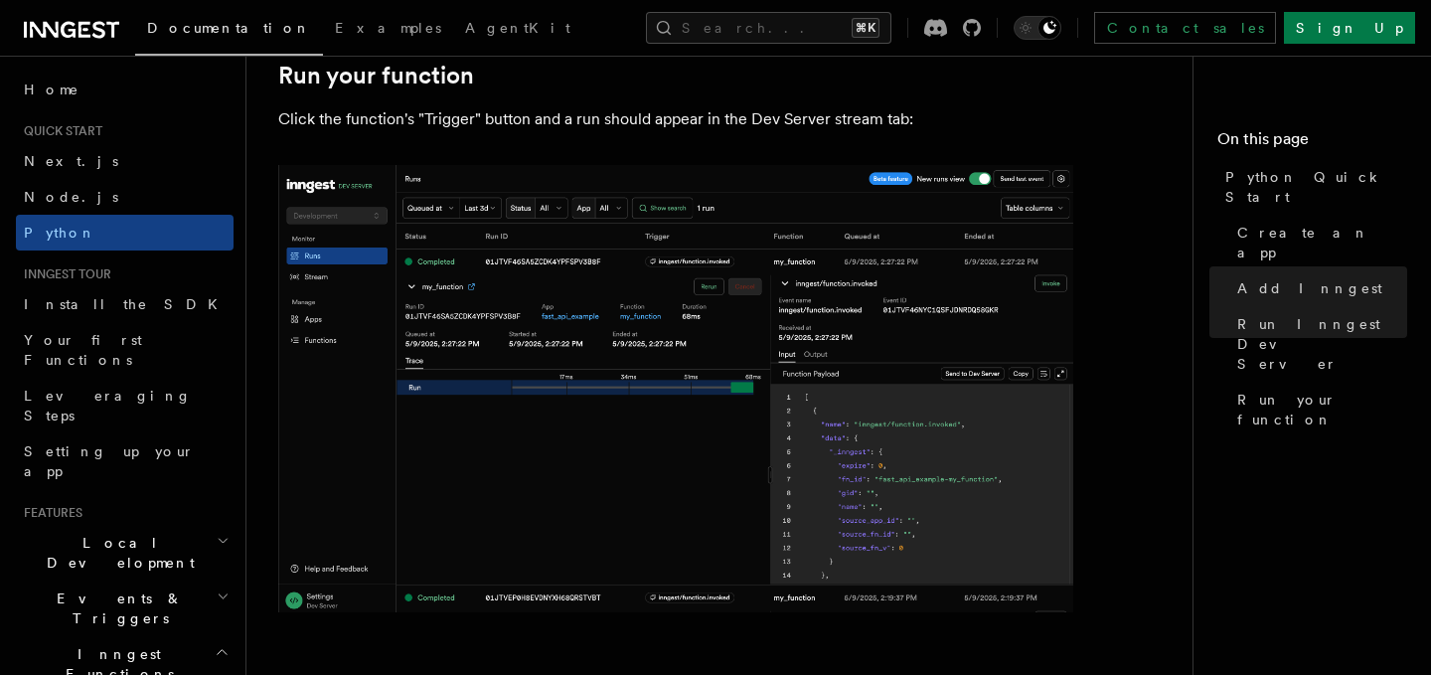
scroll to position [4049, 0]
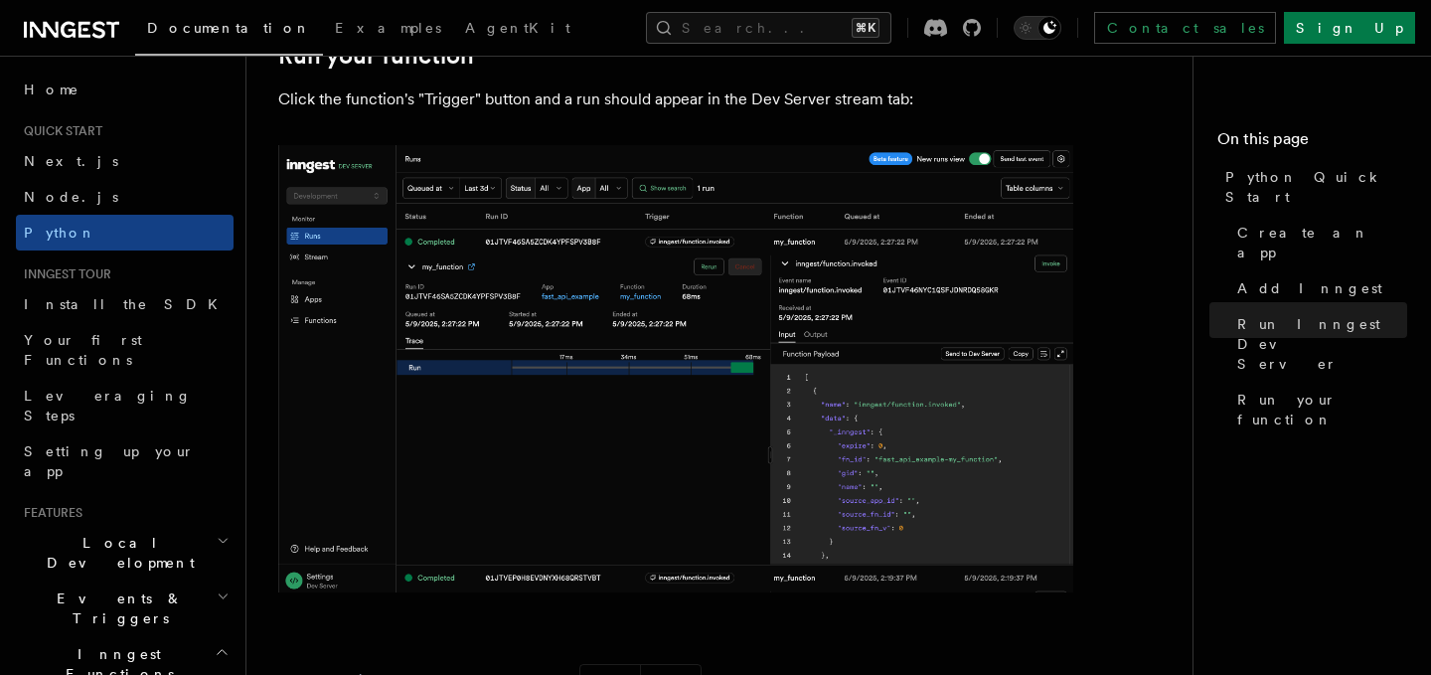
click at [443, 98] on p "Click the function's "Trigger" button and a run should appear in the Dev Server…" at bounding box center [675, 99] width 795 height 28
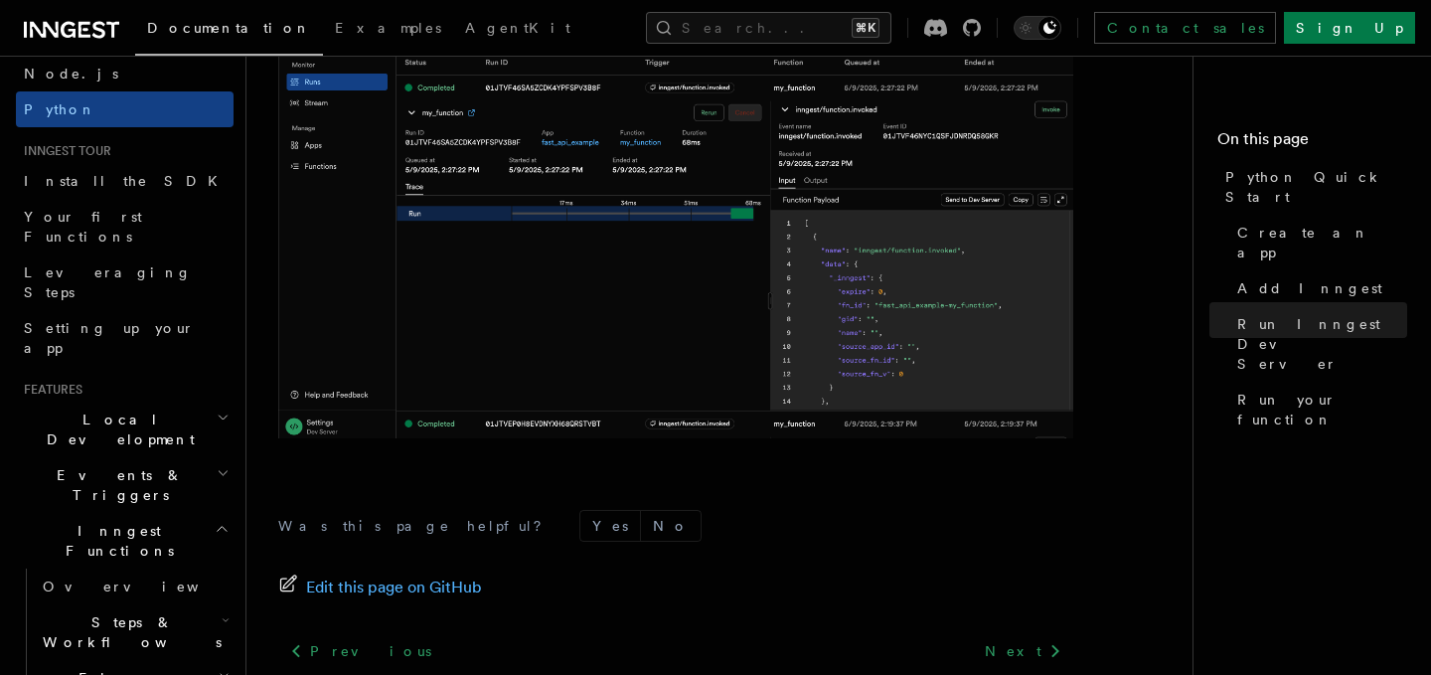
scroll to position [177, 0]
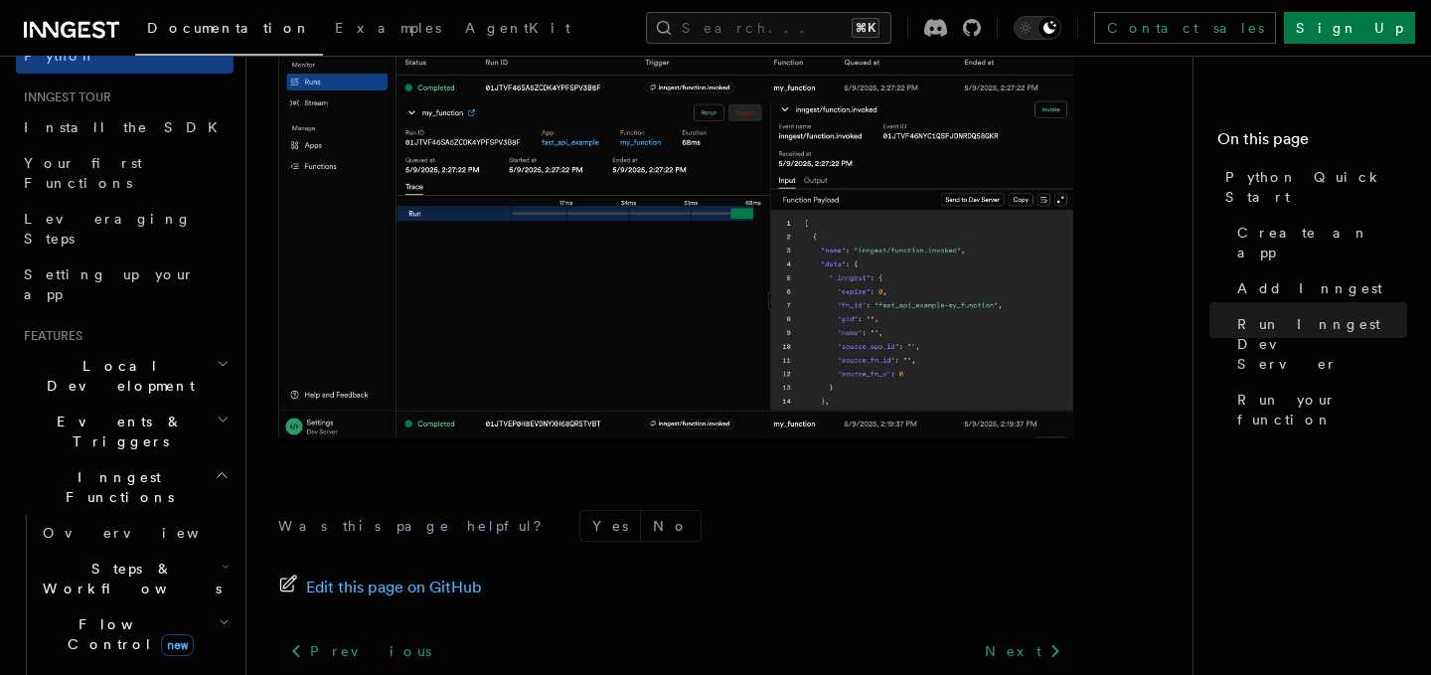
click at [151, 459] on h2 "Inngest Functions" at bounding box center [125, 487] width 218 height 56
click at [168, 403] on h2 "Events & Triggers" at bounding box center [125, 431] width 218 height 56
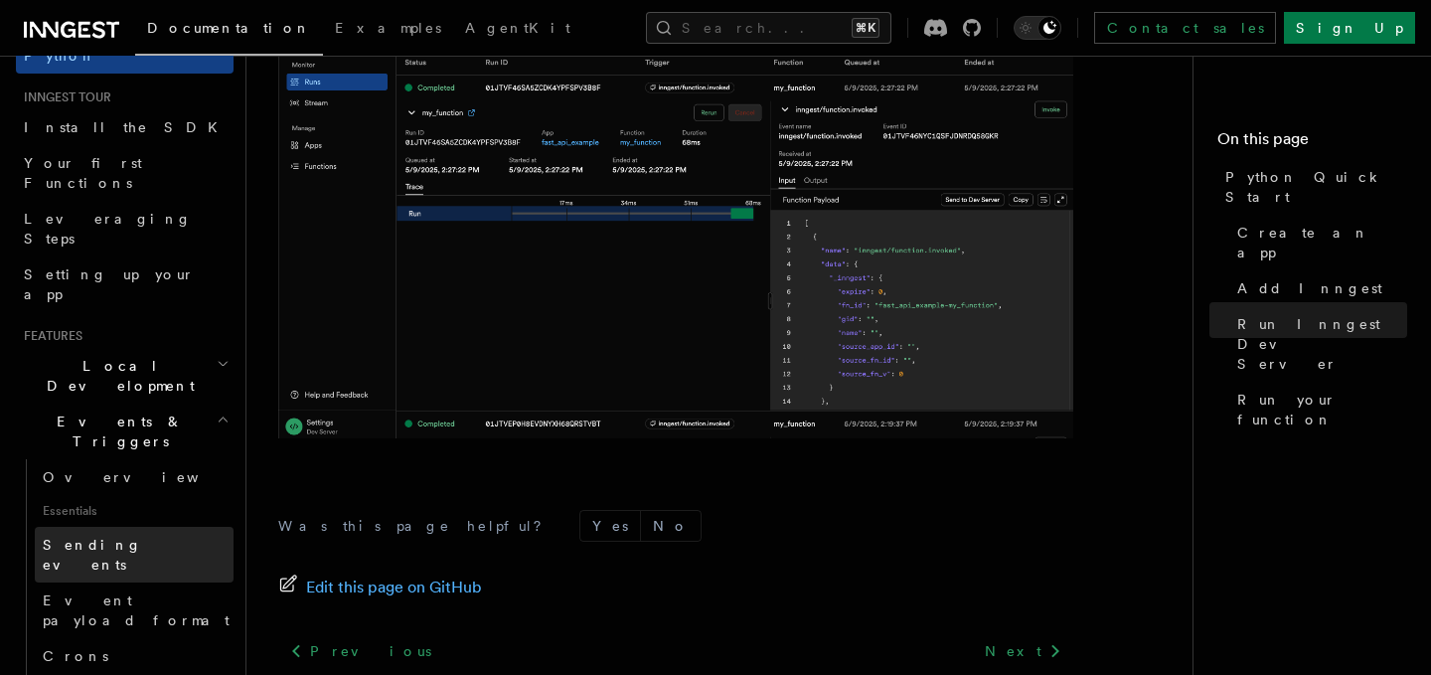
click at [203, 527] on link "Sending events" at bounding box center [134, 555] width 199 height 56
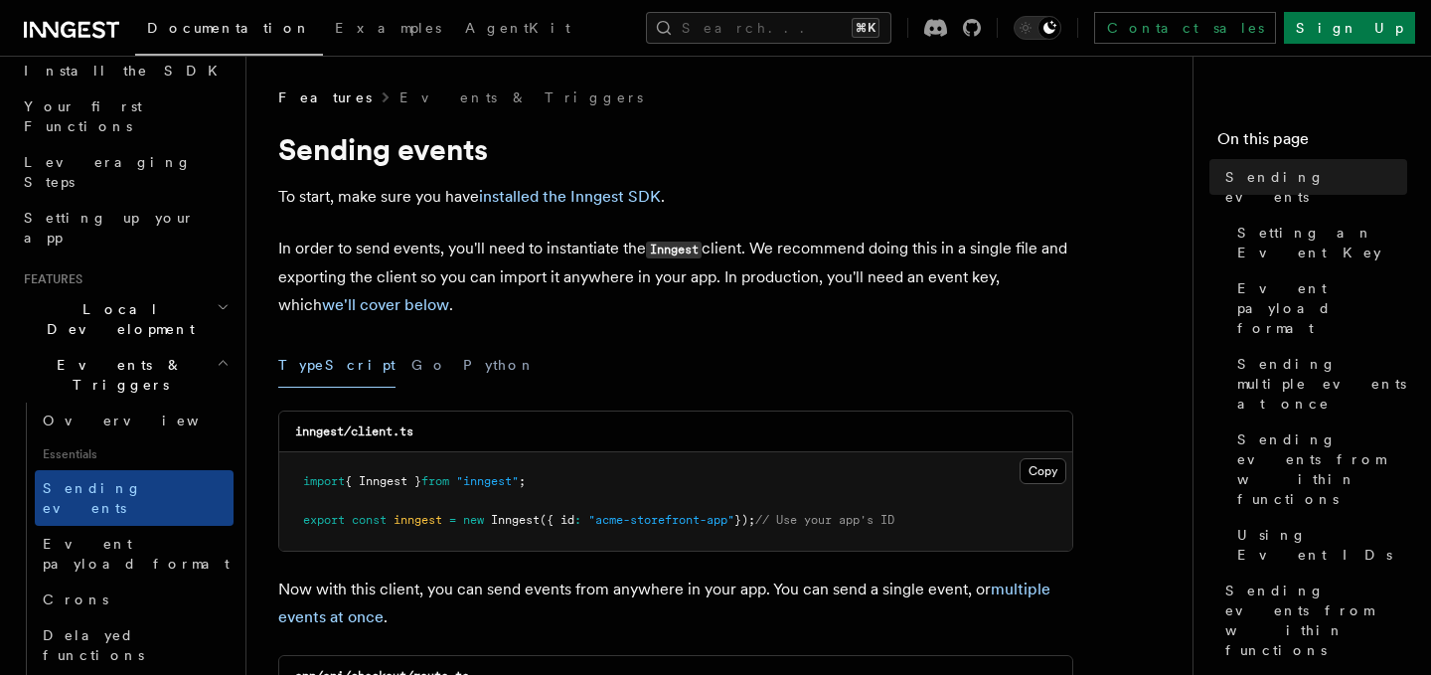
scroll to position [241, 0]
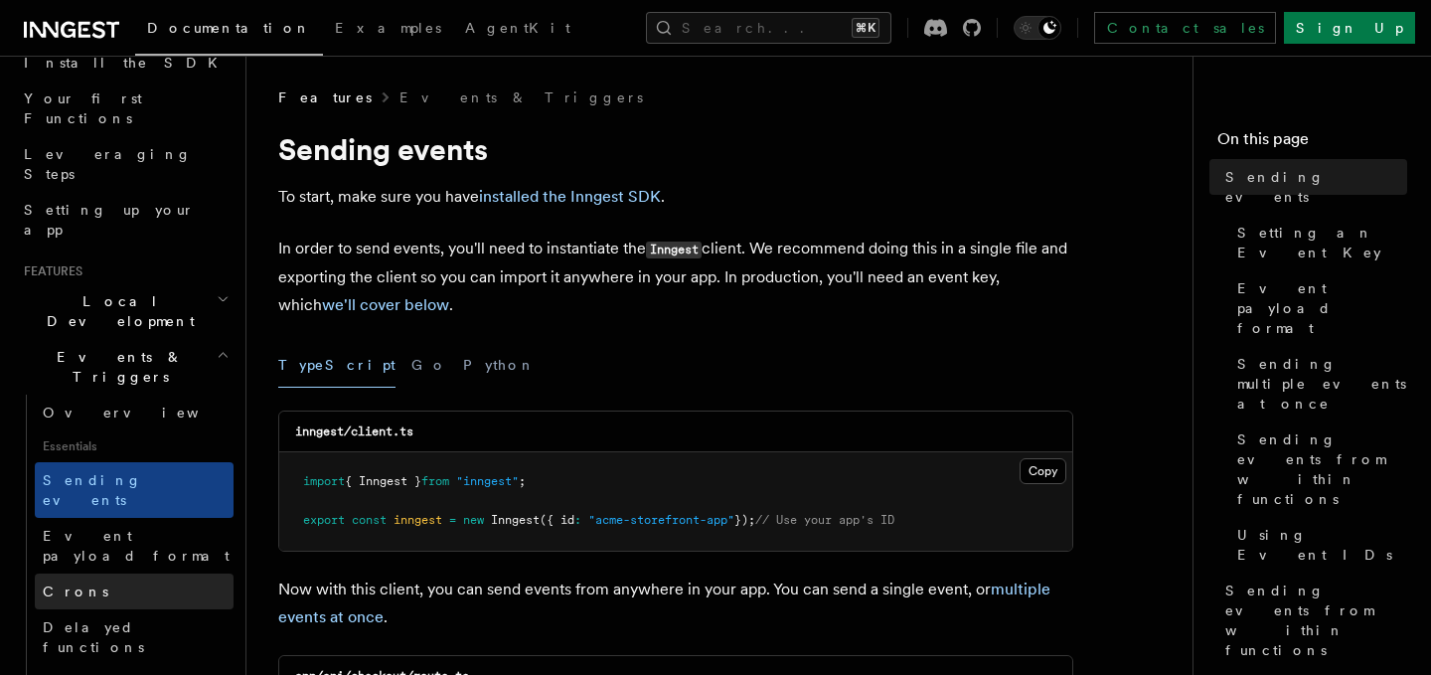
click at [199, 573] on link "Crons" at bounding box center [134, 591] width 199 height 36
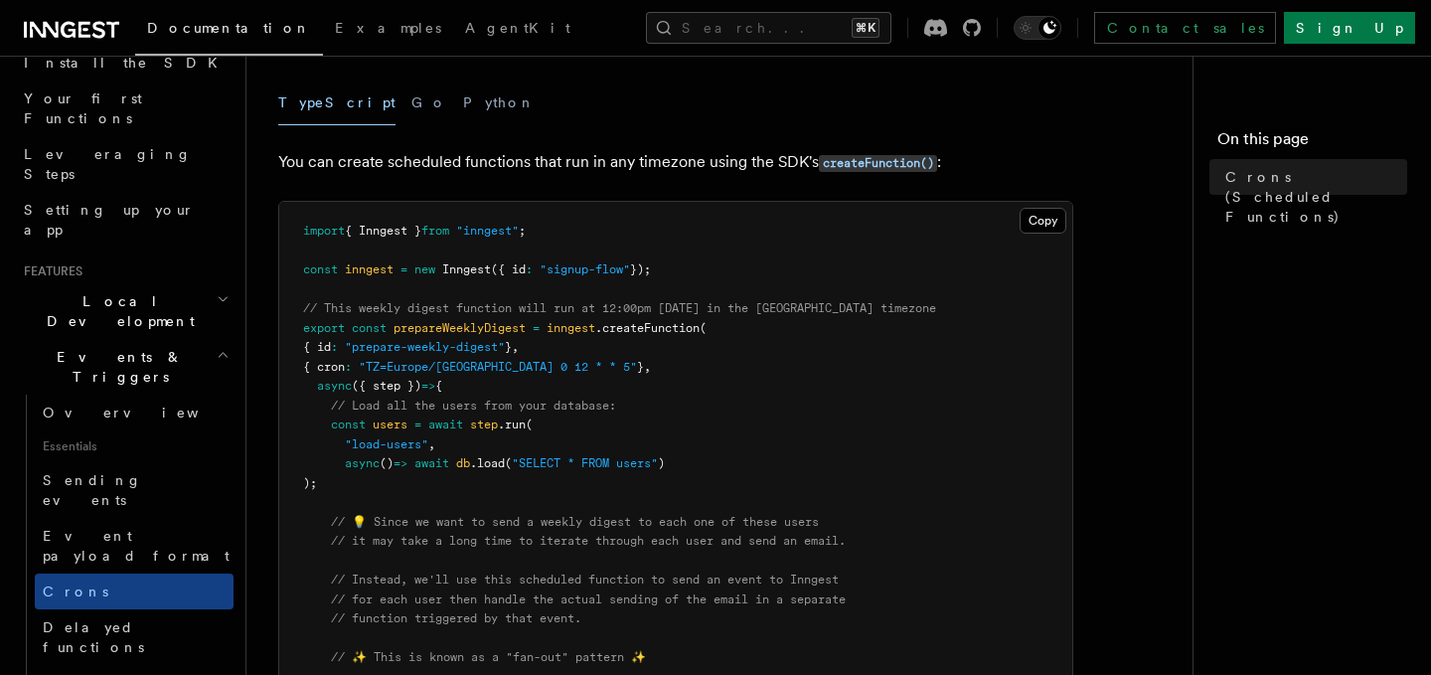
scroll to position [173, 0]
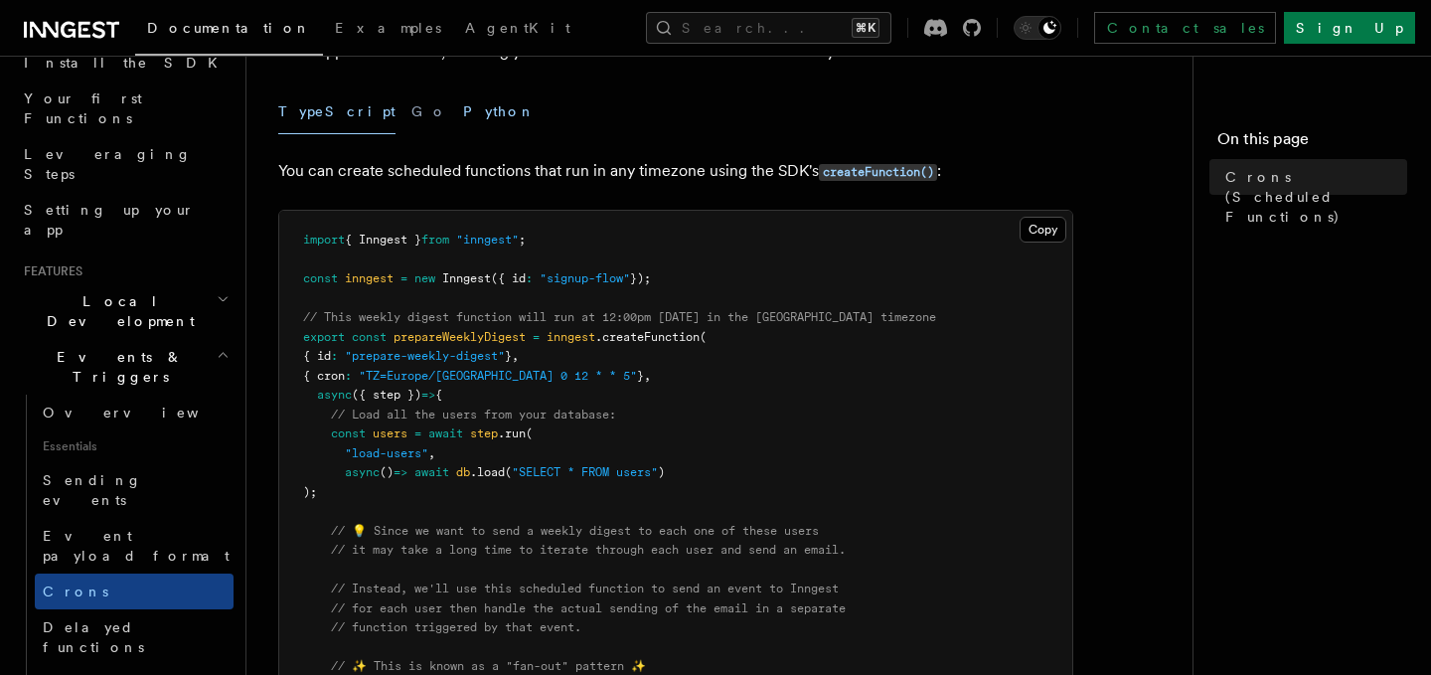
click at [463, 113] on button "Python" at bounding box center [499, 111] width 73 height 45
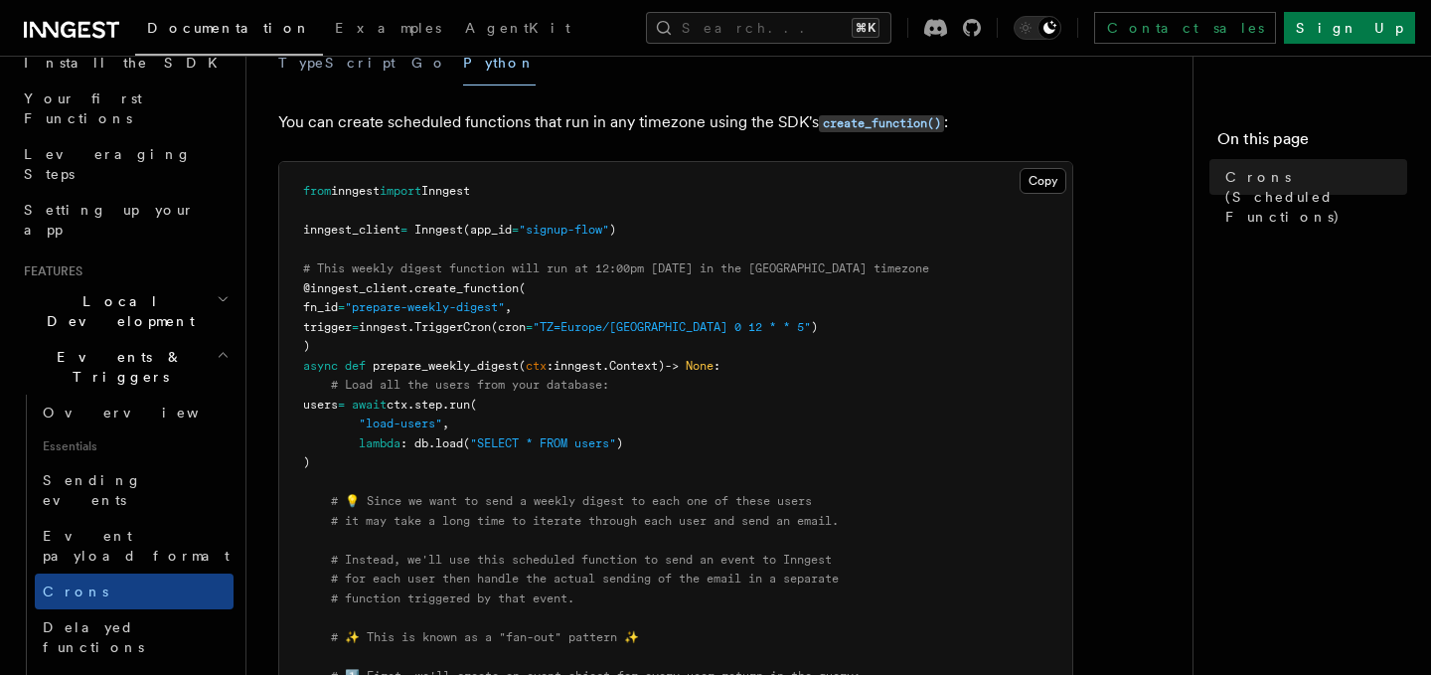
scroll to position [227, 0]
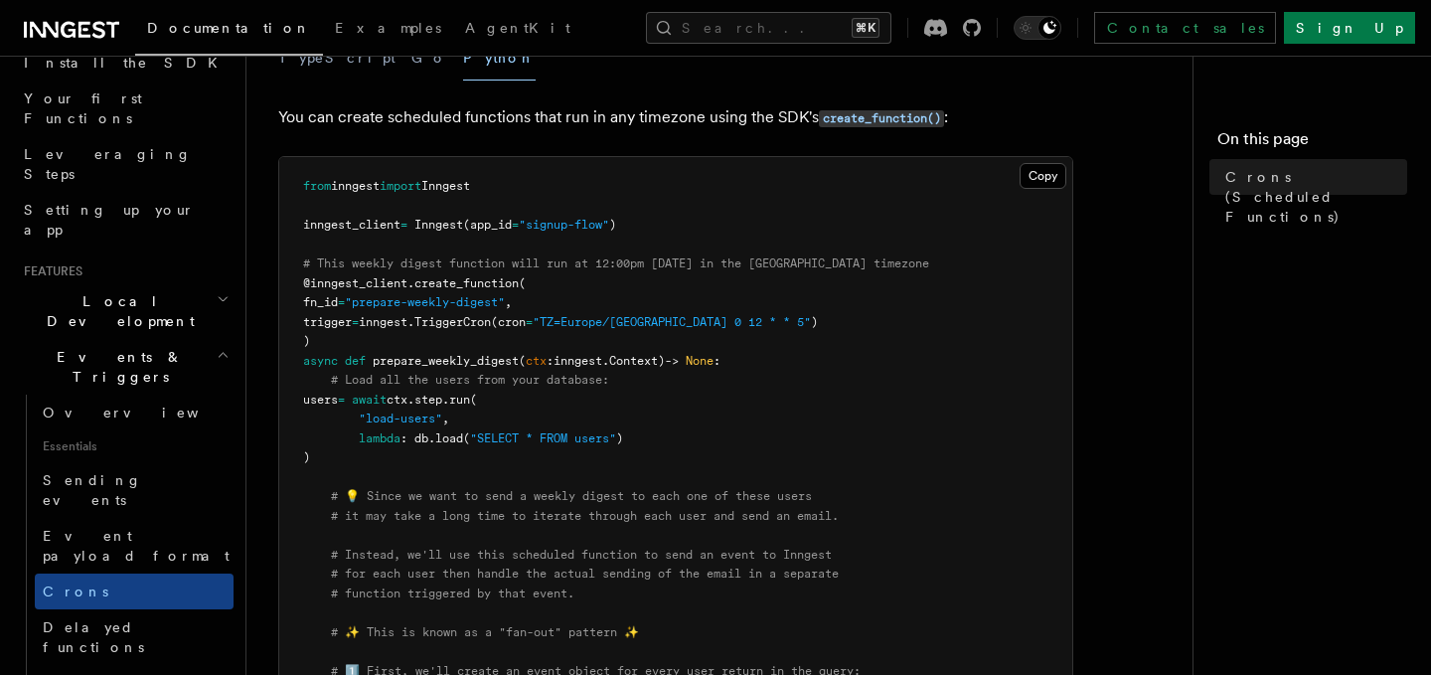
click at [400, 360] on span "prepare_weekly_digest" at bounding box center [446, 361] width 146 height 14
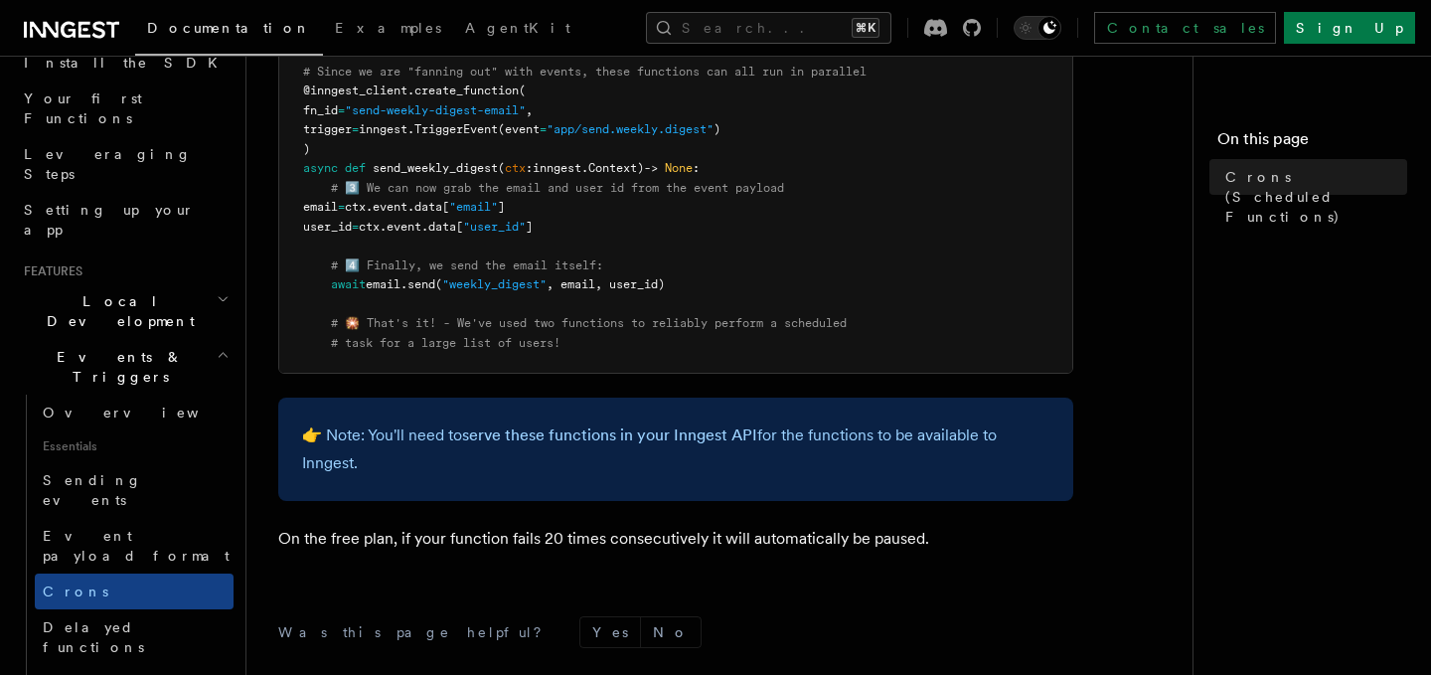
scroll to position [1264, 0]
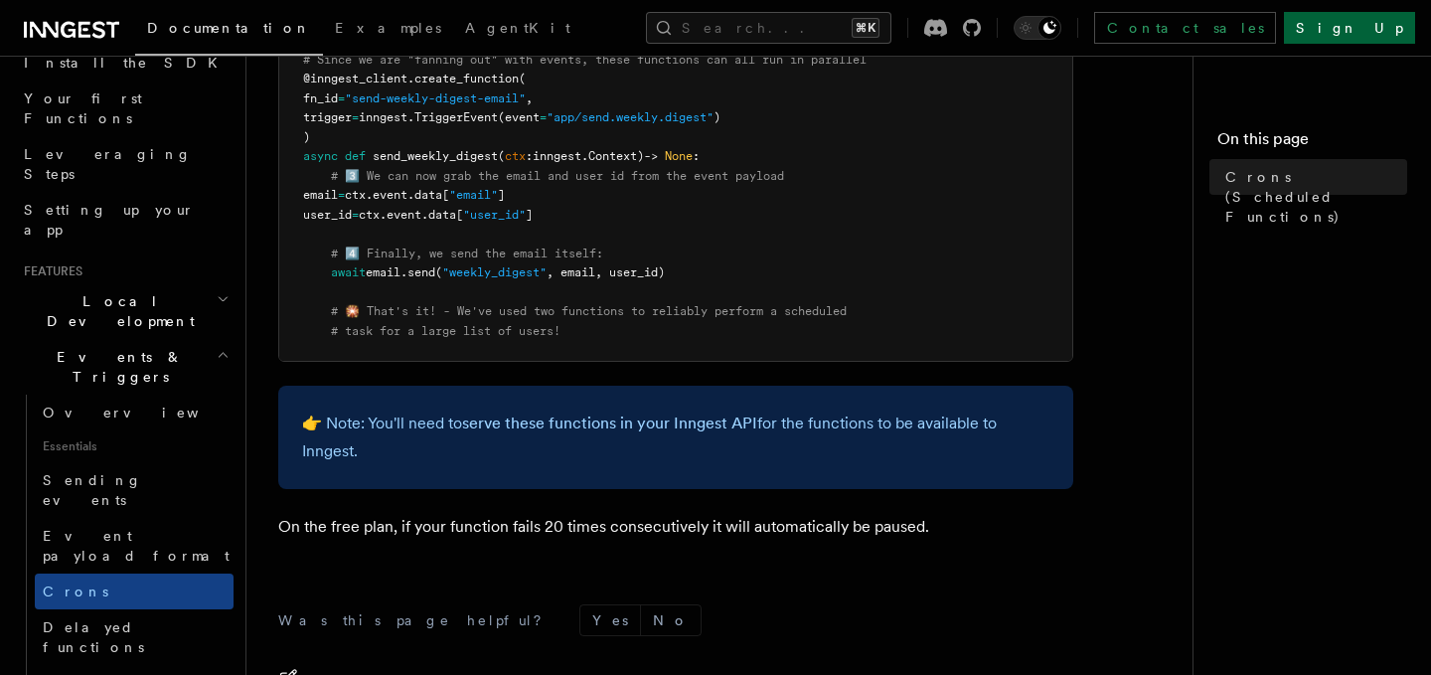
click at [1344, 24] on link "Sign Up" at bounding box center [1349, 28] width 131 height 32
